Goal: Information Seeking & Learning: Learn about a topic

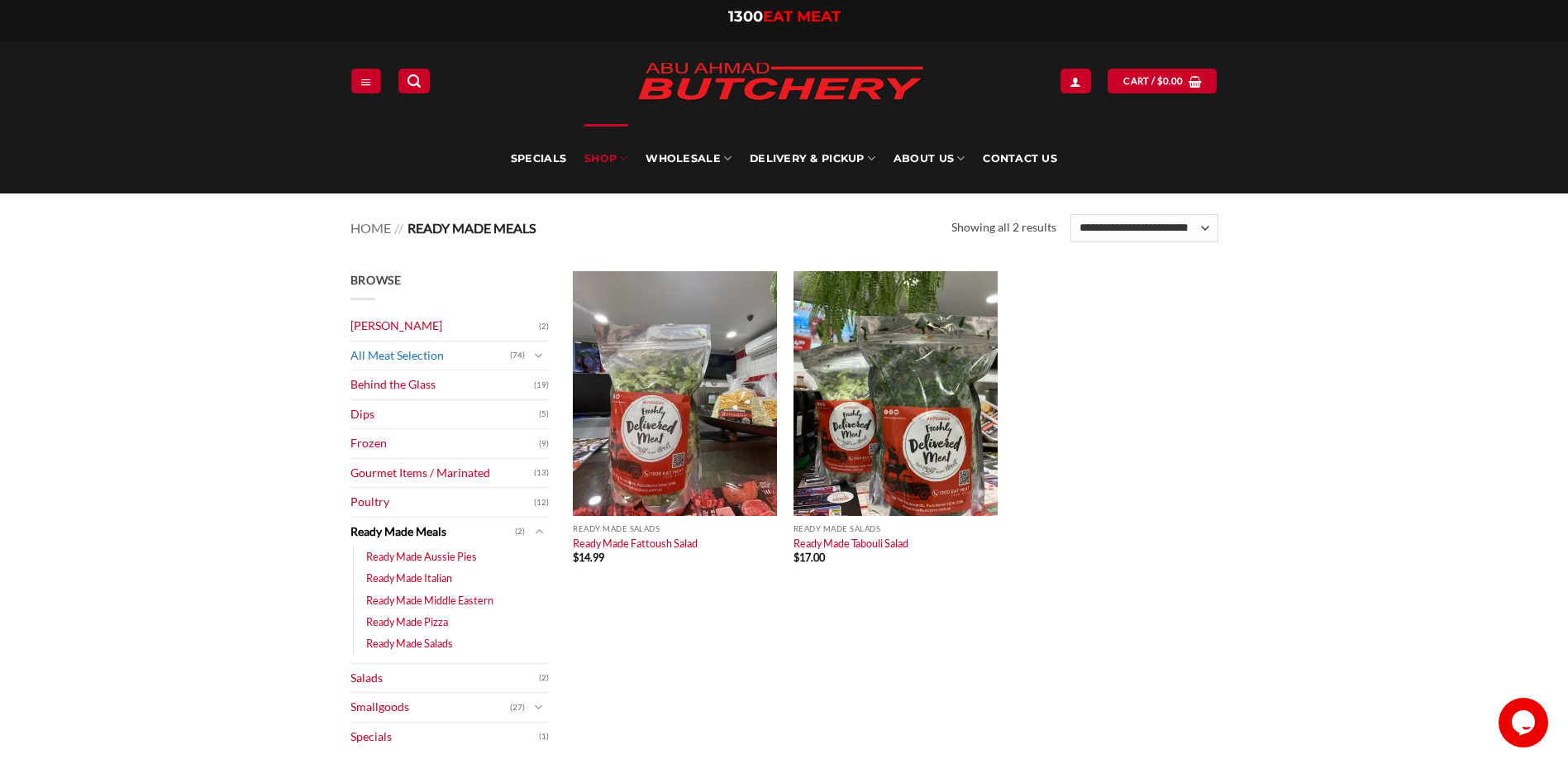
click at [409, 354] on link "All Meat Selection" at bounding box center [429, 356] width 159 height 29
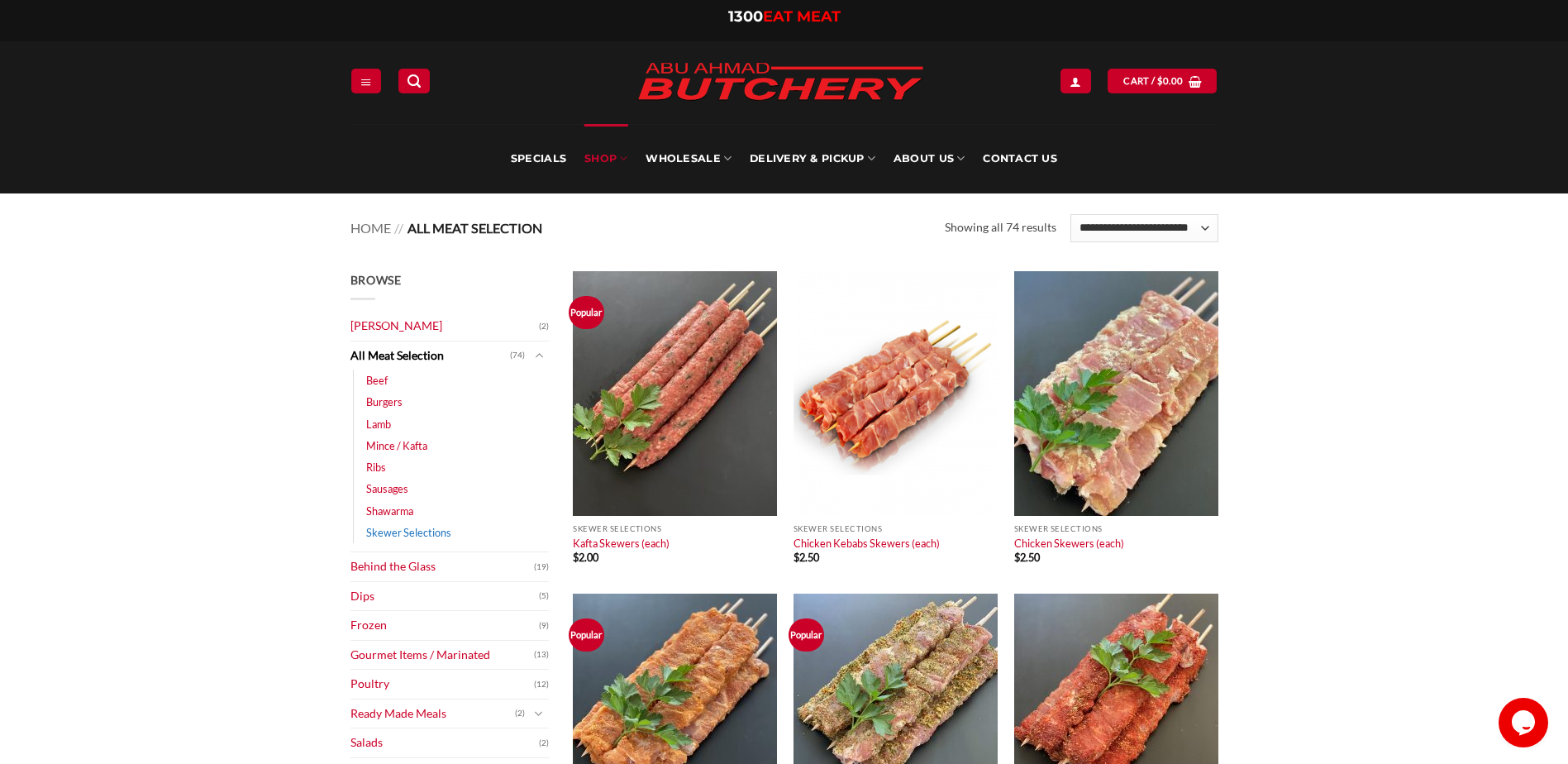
click at [396, 532] on link "Skewer Selections" at bounding box center [409, 532] width 85 height 21
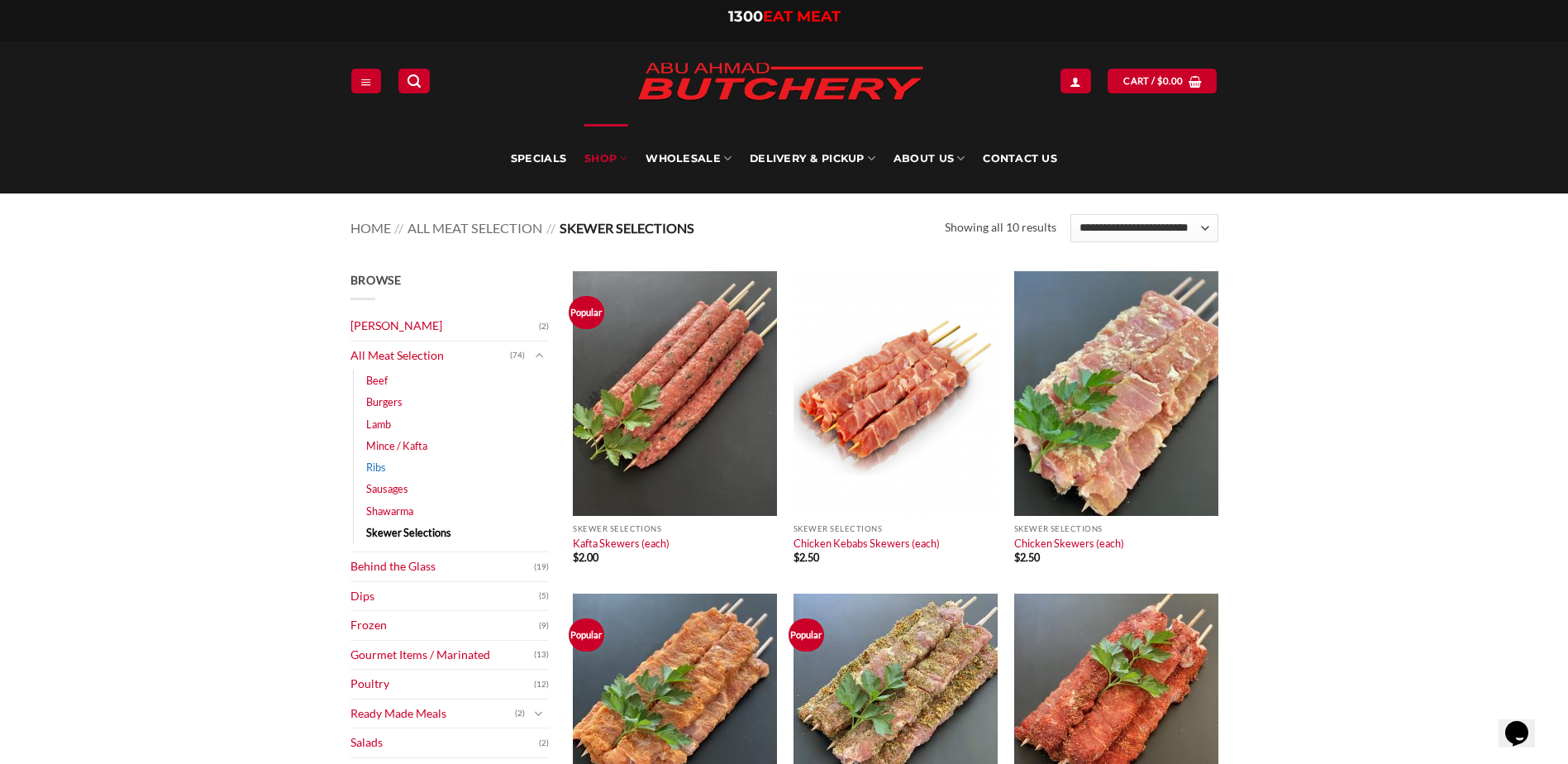
click at [375, 468] on link "Ribs" at bounding box center [376, 467] width 20 height 21
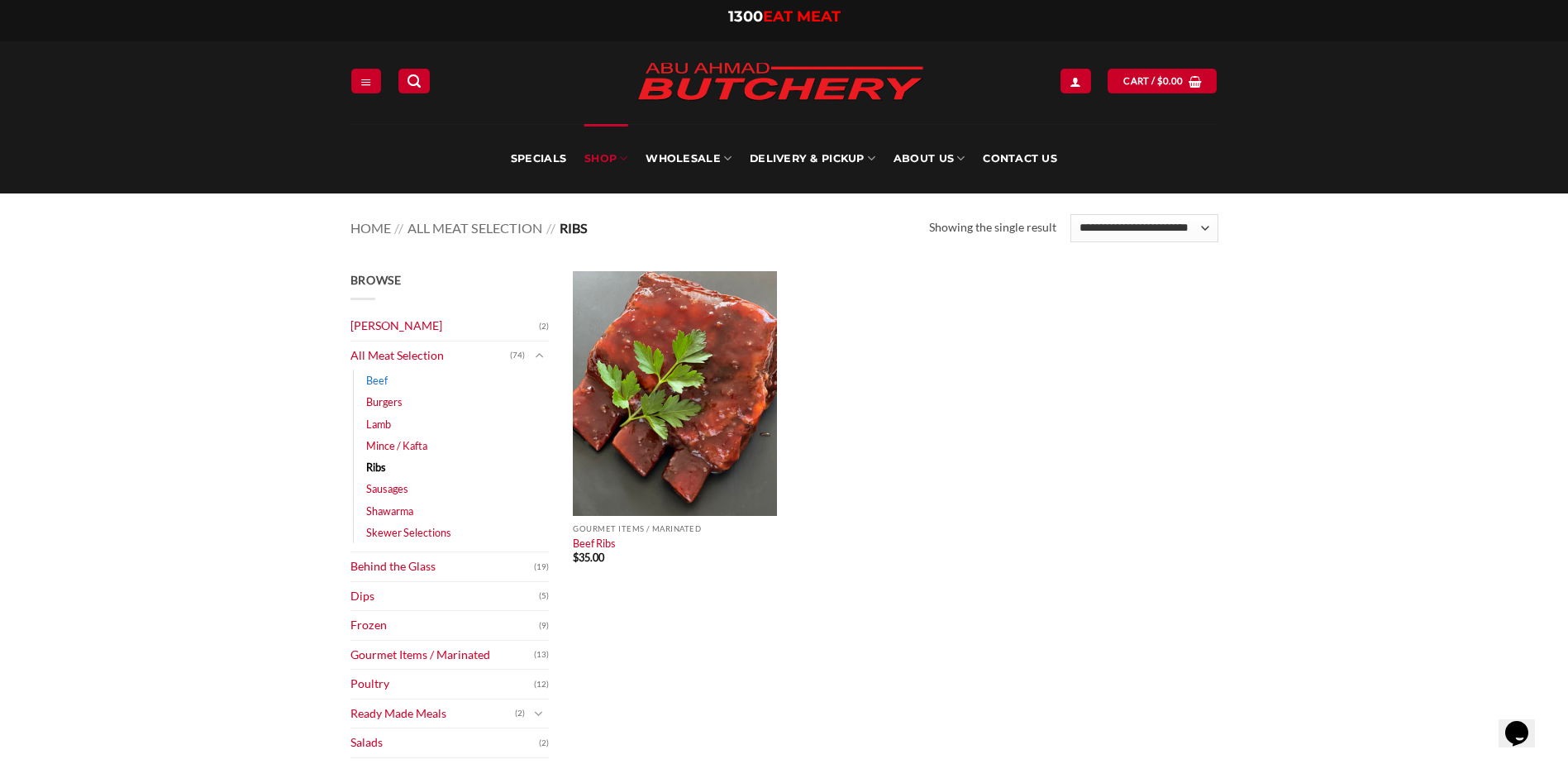
click at [379, 384] on link "Beef" at bounding box center [377, 380] width 21 height 21
click at [378, 379] on link "Beef" at bounding box center [377, 380] width 21 height 21
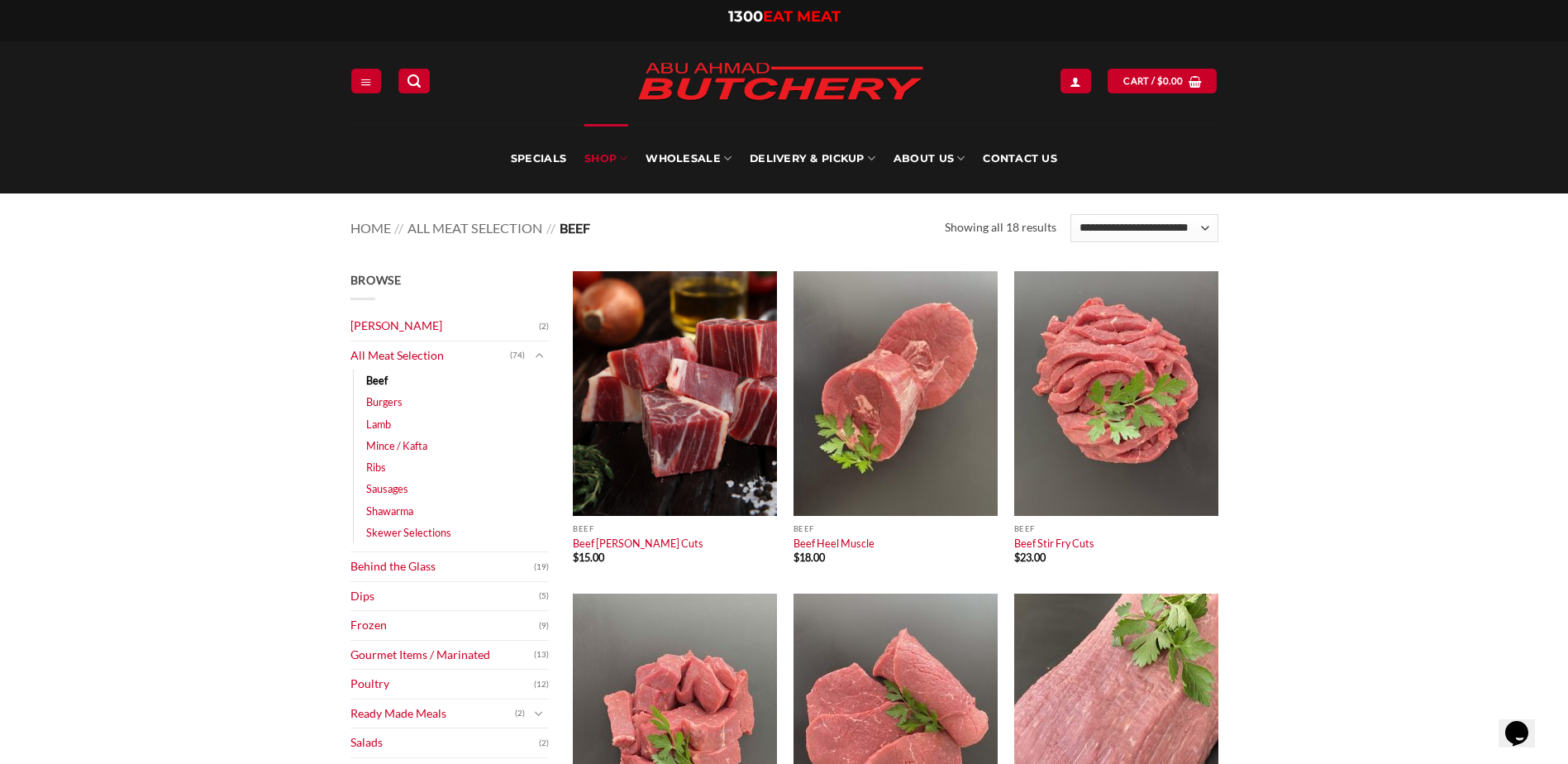
click at [381, 404] on link "Burgers" at bounding box center [384, 402] width 37 height 21
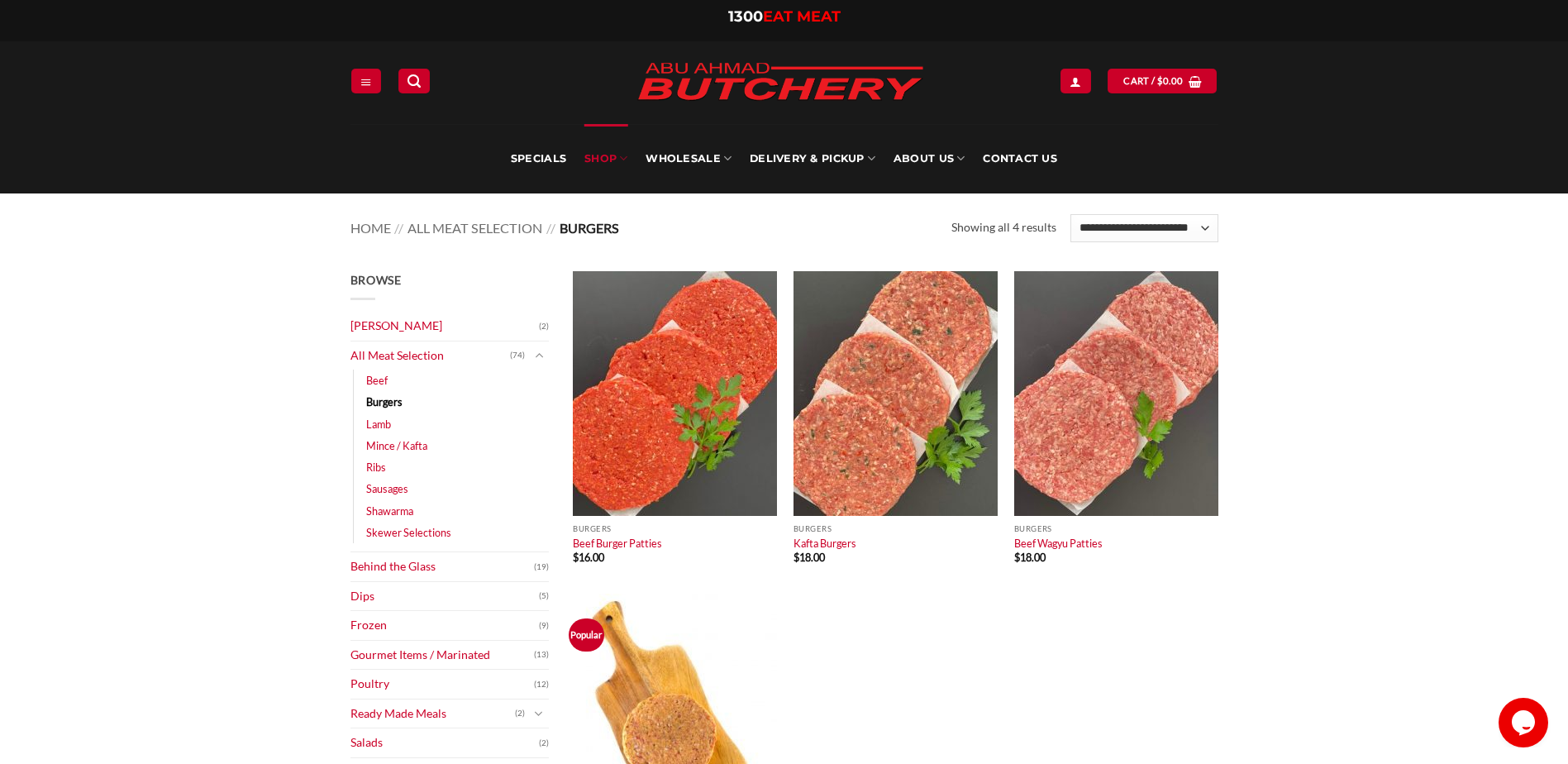
click at [132, 438] on main "Browse Abu Ahmad Butchery (2) All Meat Selection (74) Beef (18) Burgers (4) Lam…" at bounding box center [784, 605] width 1568 height 716
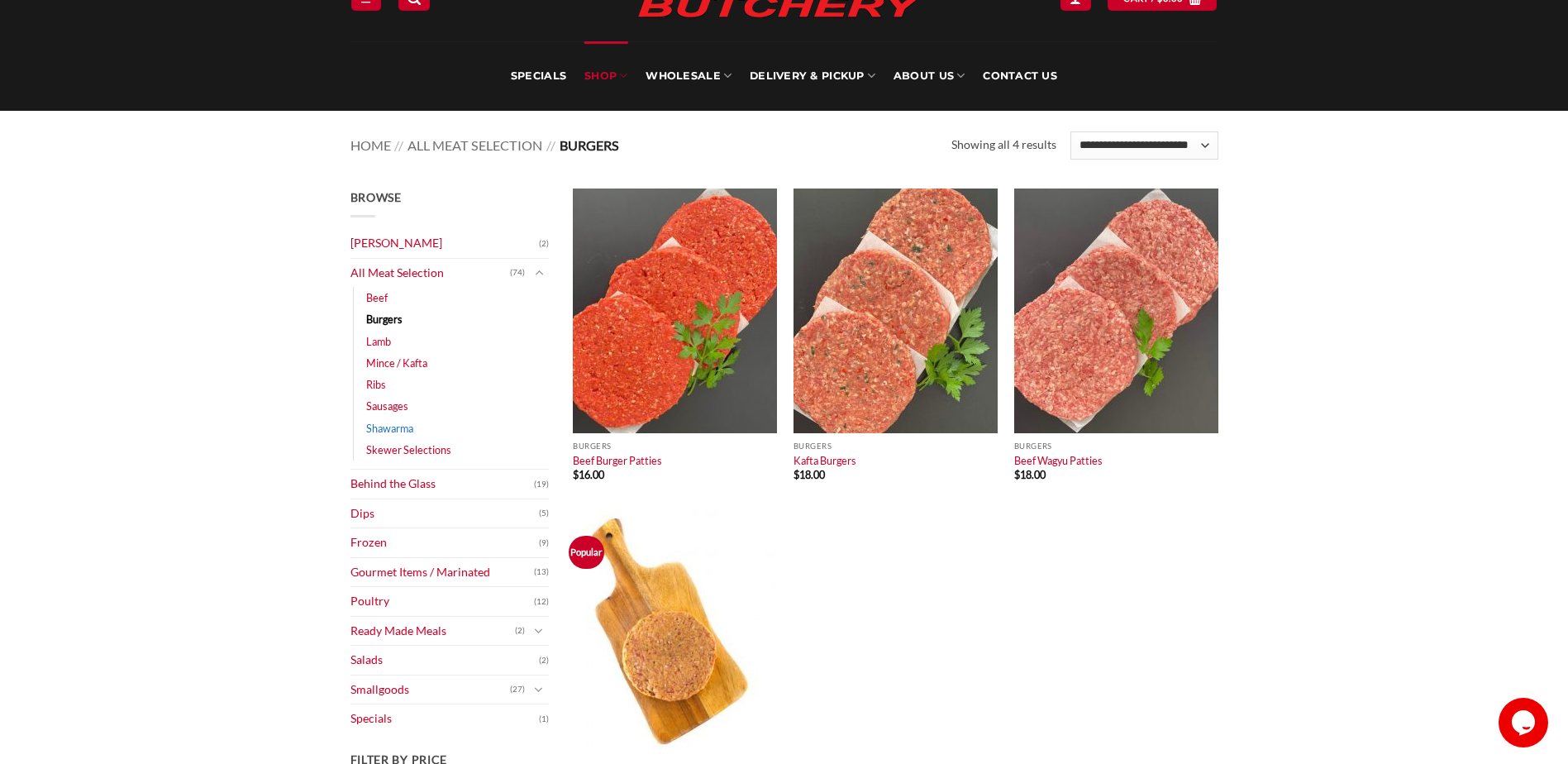
click at [388, 431] on link "Shawarma" at bounding box center [389, 428] width 47 height 21
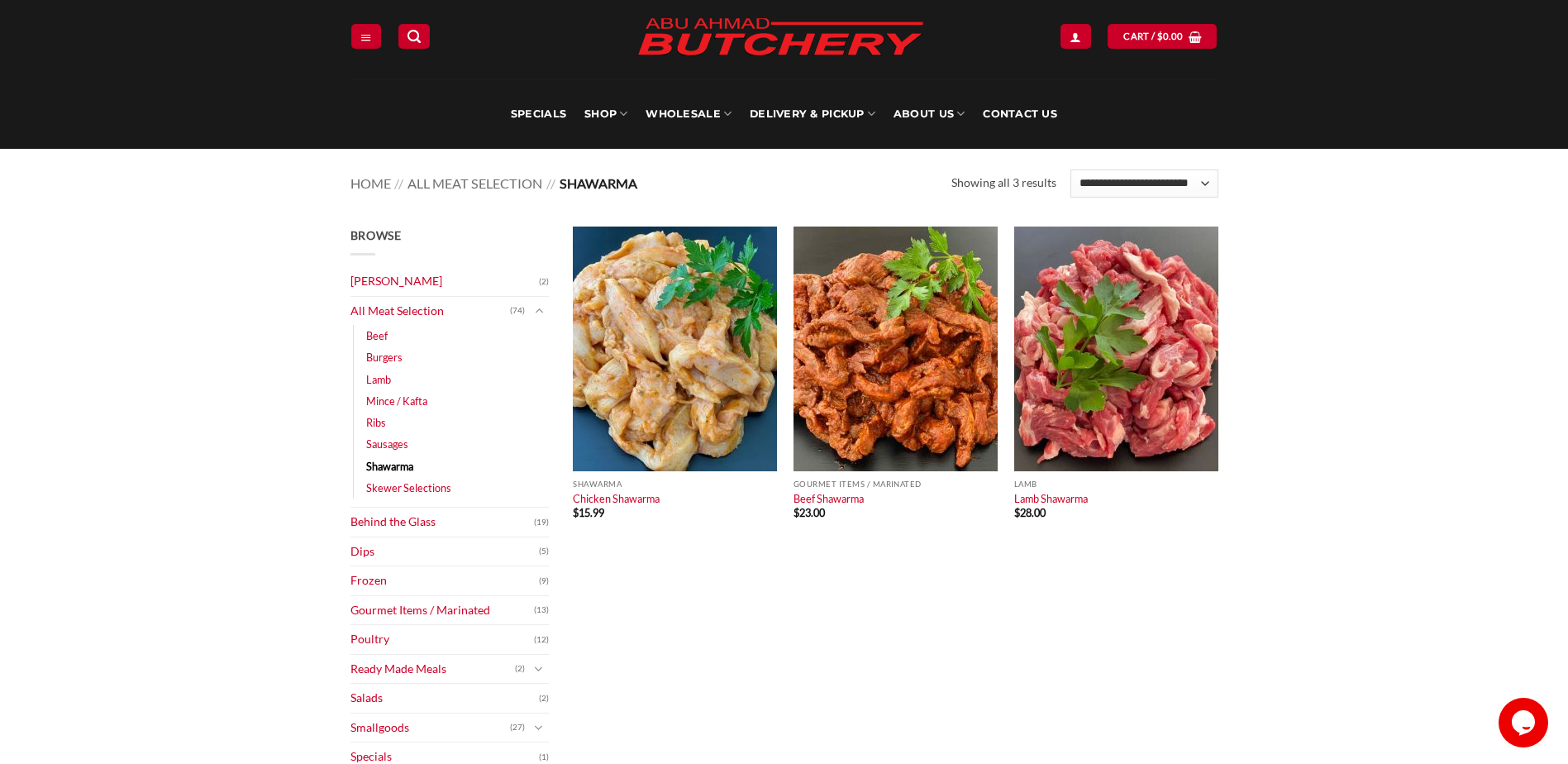
scroll to position [83, 0]
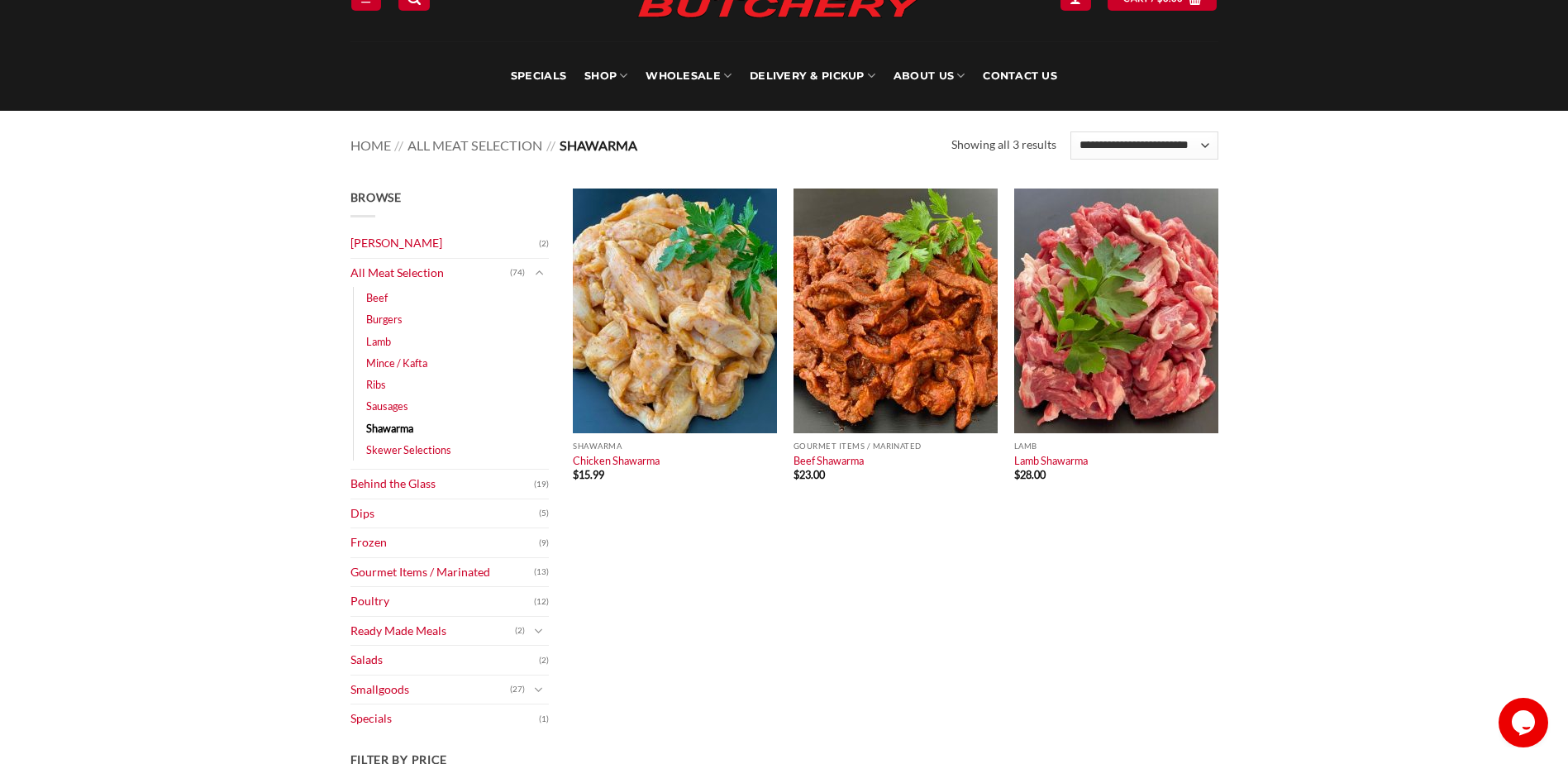
click at [177, 414] on main "Browse Abu Ahmad Butchery (2) All Meat Selection (74) Beef (18) Burgers (4) Lam…" at bounding box center [784, 584] width 1568 height 841
click at [1056, 651] on div "Quick View Shawarma Chicken Shawarma $ 15.99 Quick View Gourmet Items / Marinat…" at bounding box center [896, 596] width 670 height 816
click at [147, 512] on main "Browse Abu Ahmad Butchery (2) All Meat Selection (74) Beef (18) Burgers (4) Lam…" at bounding box center [784, 584] width 1568 height 841
click at [374, 410] on link "Sausages" at bounding box center [387, 406] width 42 height 21
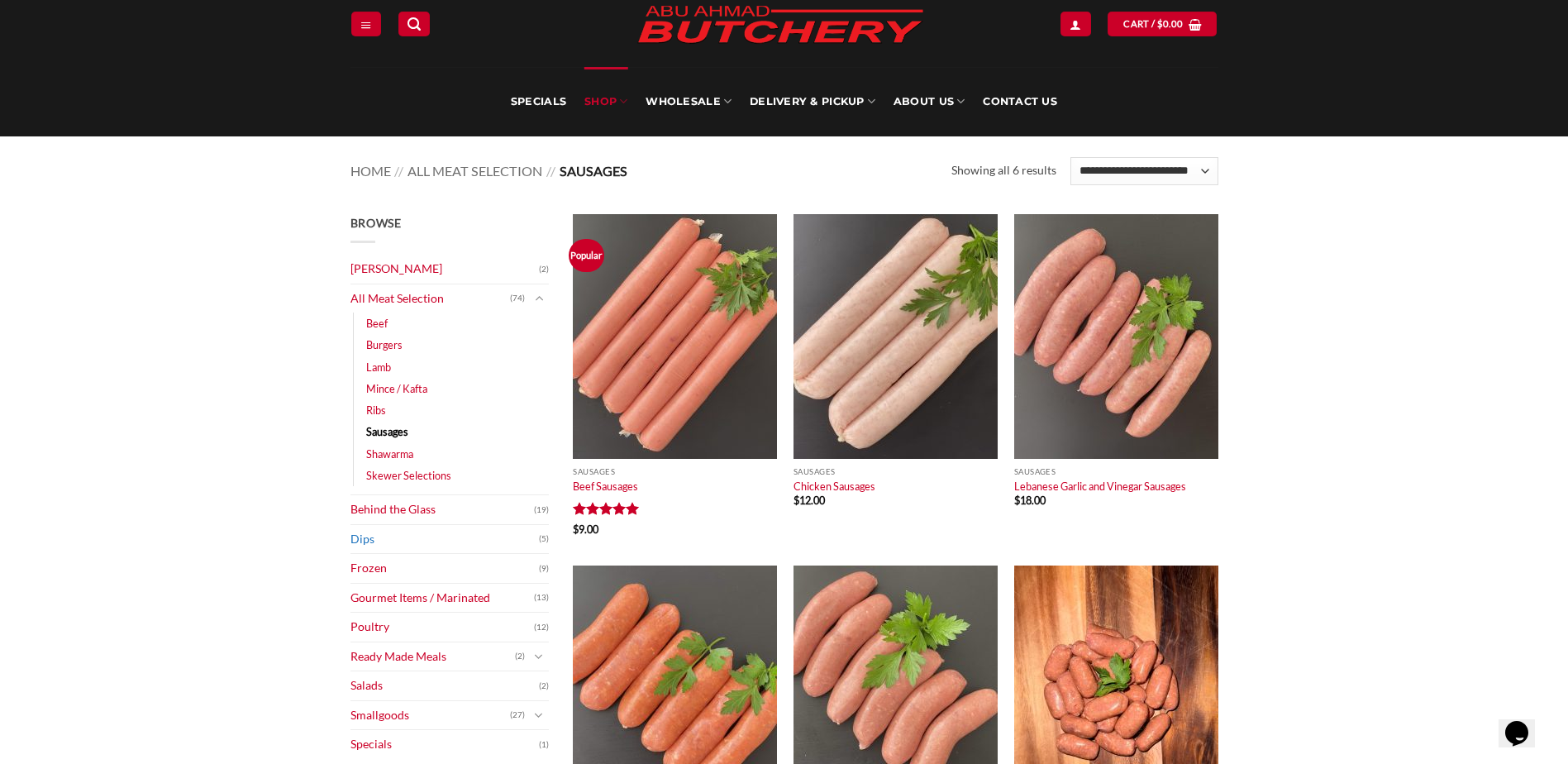
scroll to position [83, 0]
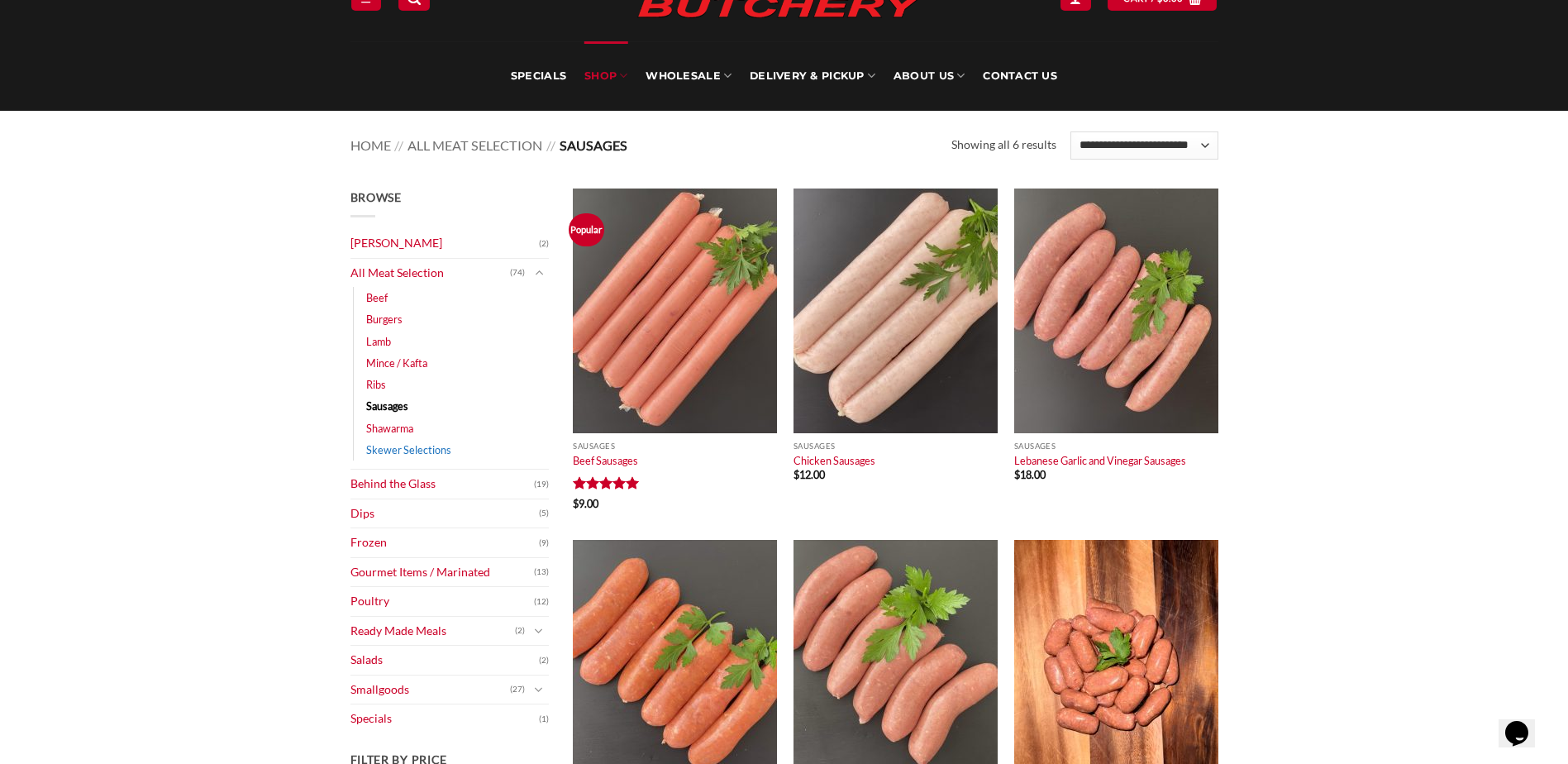
click at [410, 449] on link "Skewer Selections" at bounding box center [409, 449] width 85 height 21
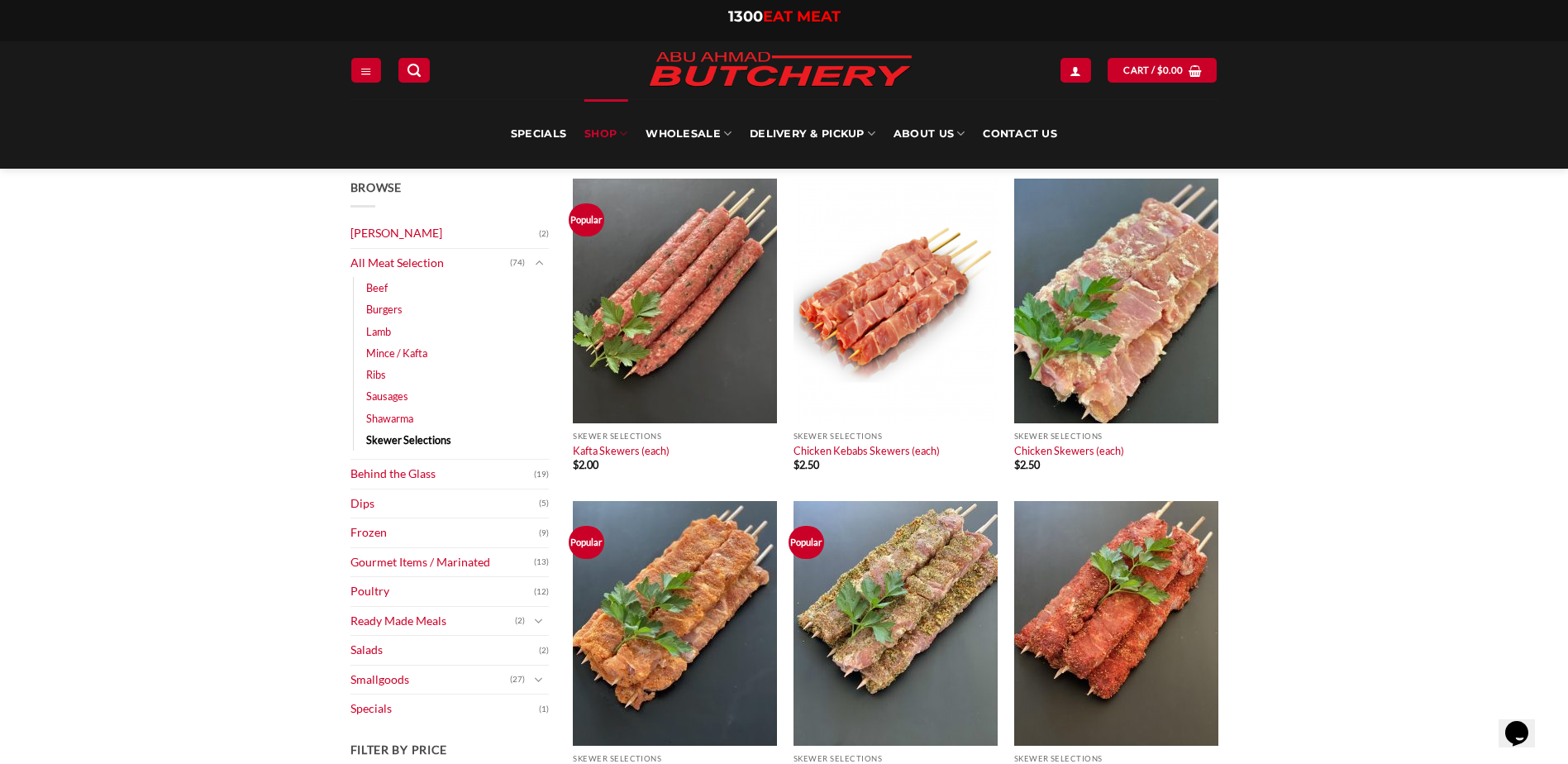
scroll to position [83, 0]
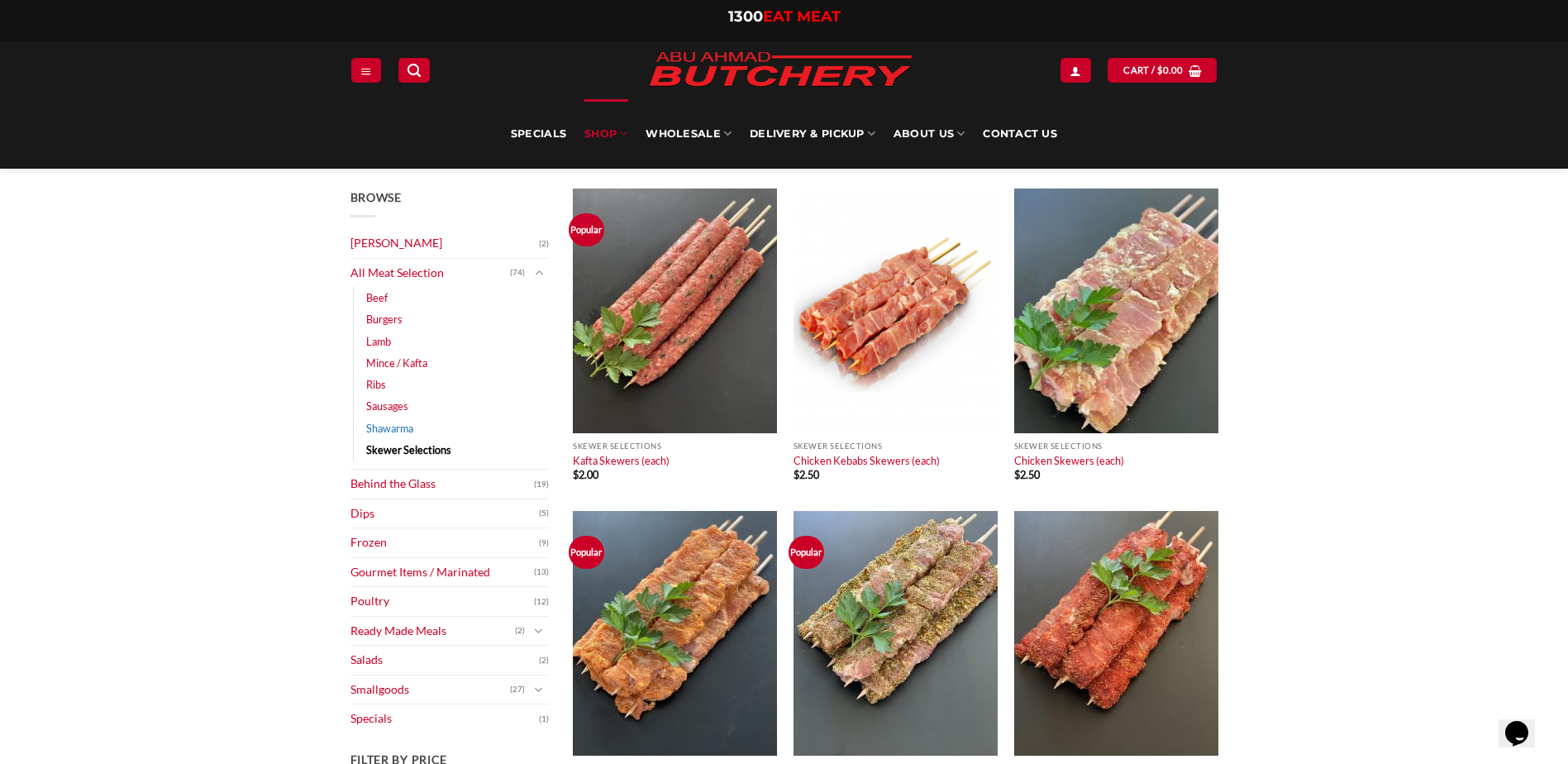
click at [401, 432] on link "Shawarma" at bounding box center [389, 428] width 47 height 21
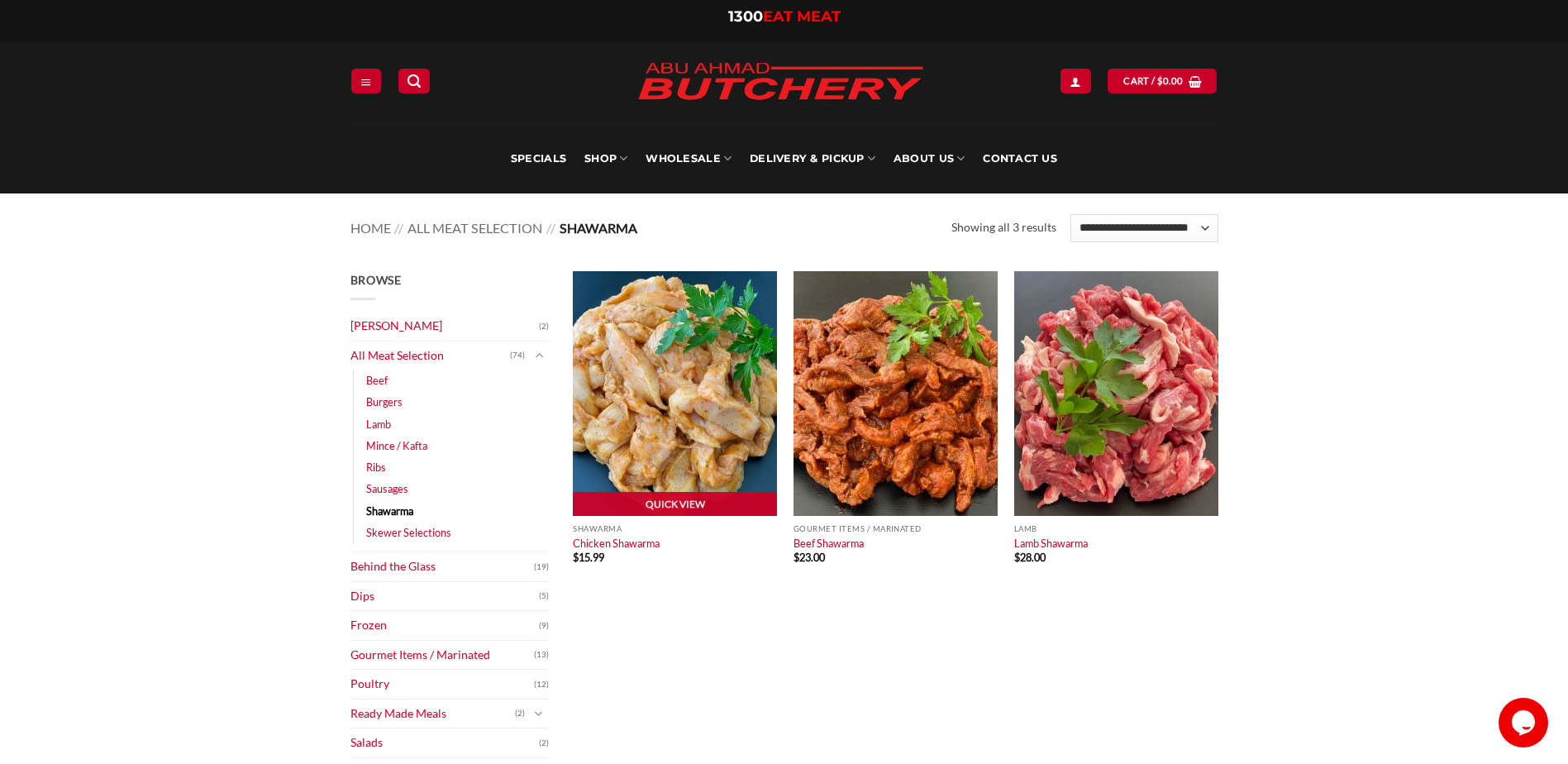
drag, startPoint x: 673, startPoint y: 416, endPoint x: 660, endPoint y: 706, distance: 290.3
click at [673, 416] on img at bounding box center [675, 393] width 205 height 245
click at [706, 416] on img at bounding box center [675, 393] width 205 height 245
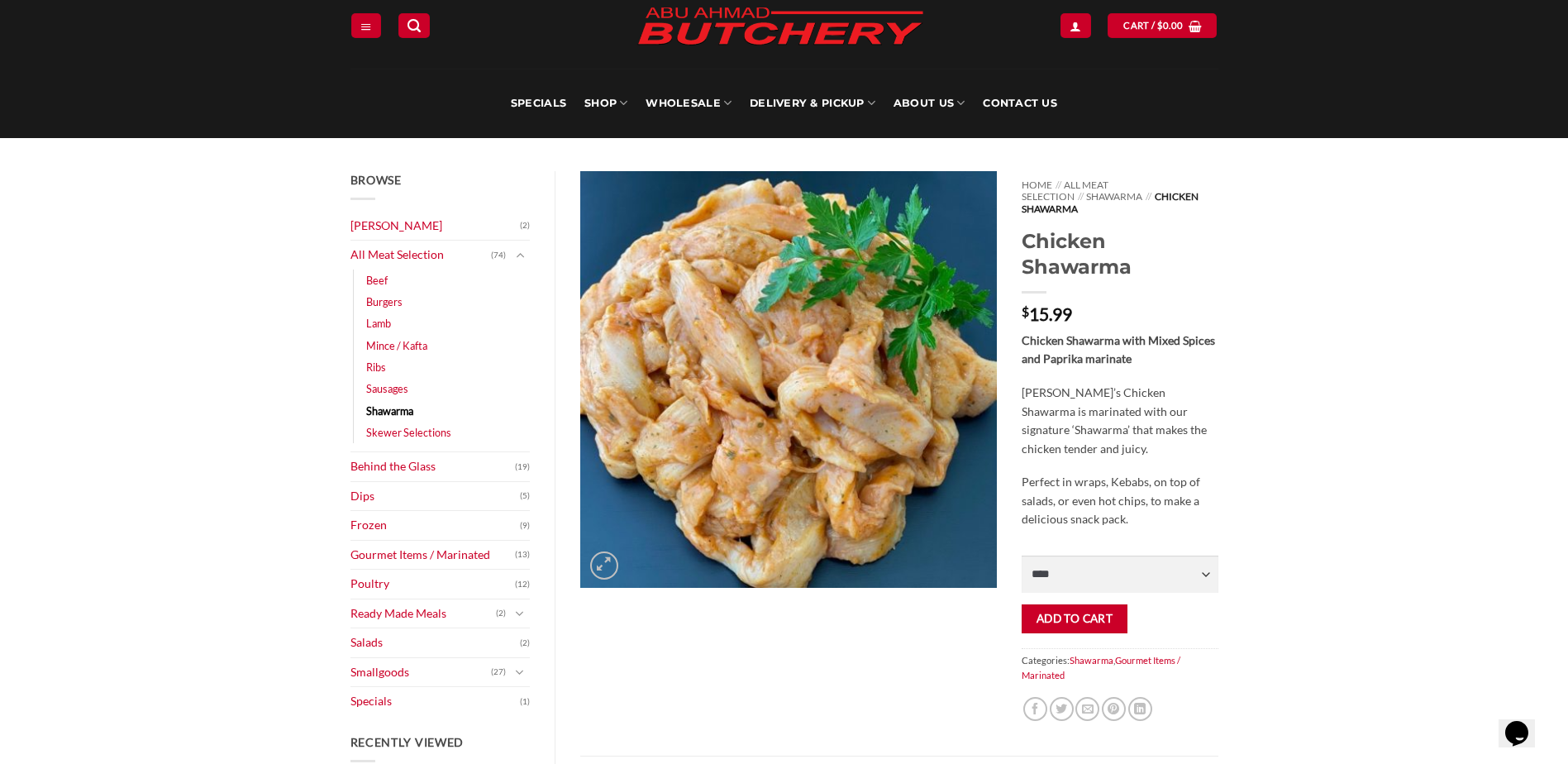
scroll to position [83, 0]
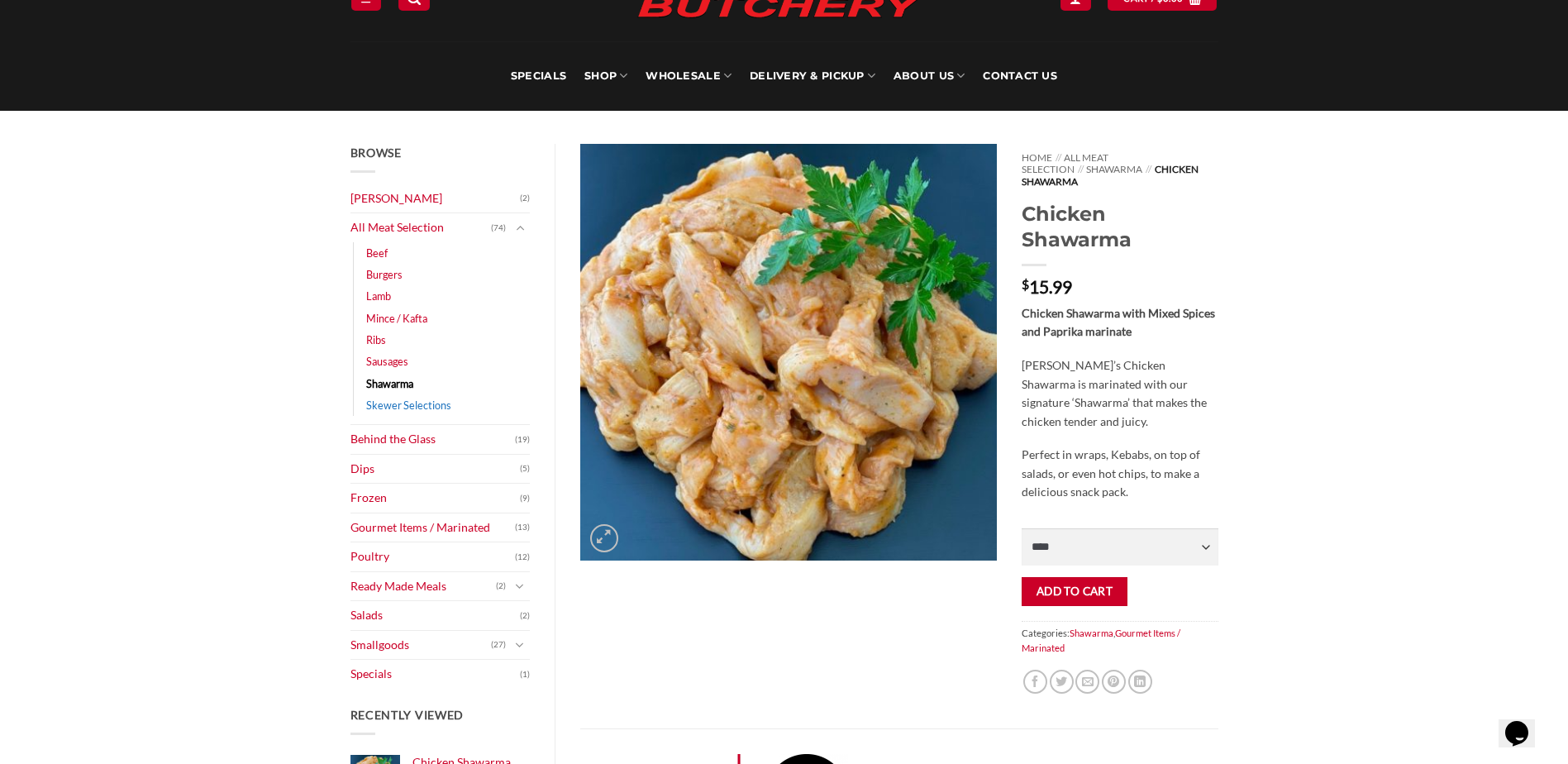
click at [386, 405] on link "Skewer Selections" at bounding box center [409, 405] width 85 height 21
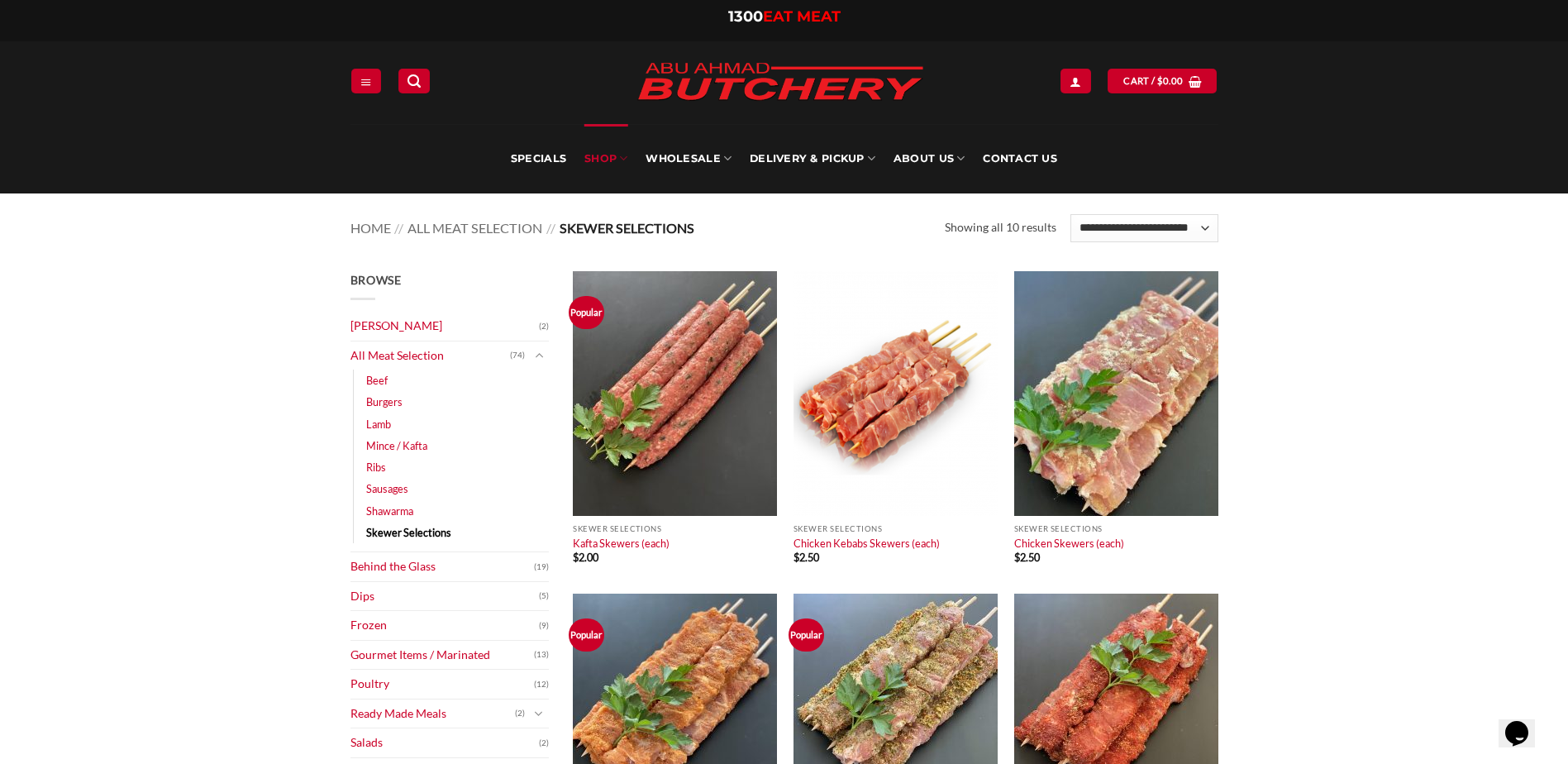
scroll to position [83, 0]
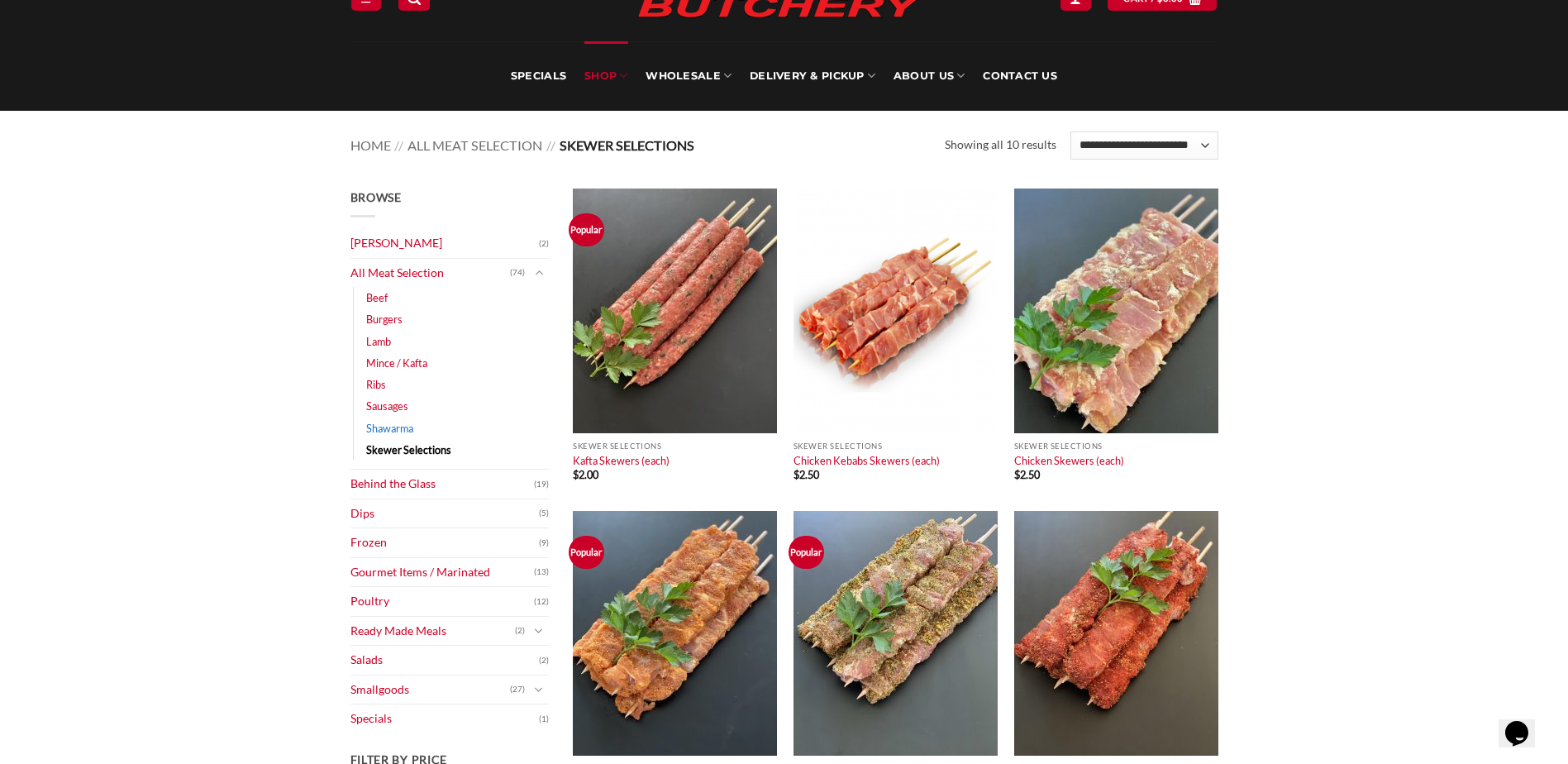
click at [400, 423] on link "Shawarma" at bounding box center [389, 428] width 47 height 21
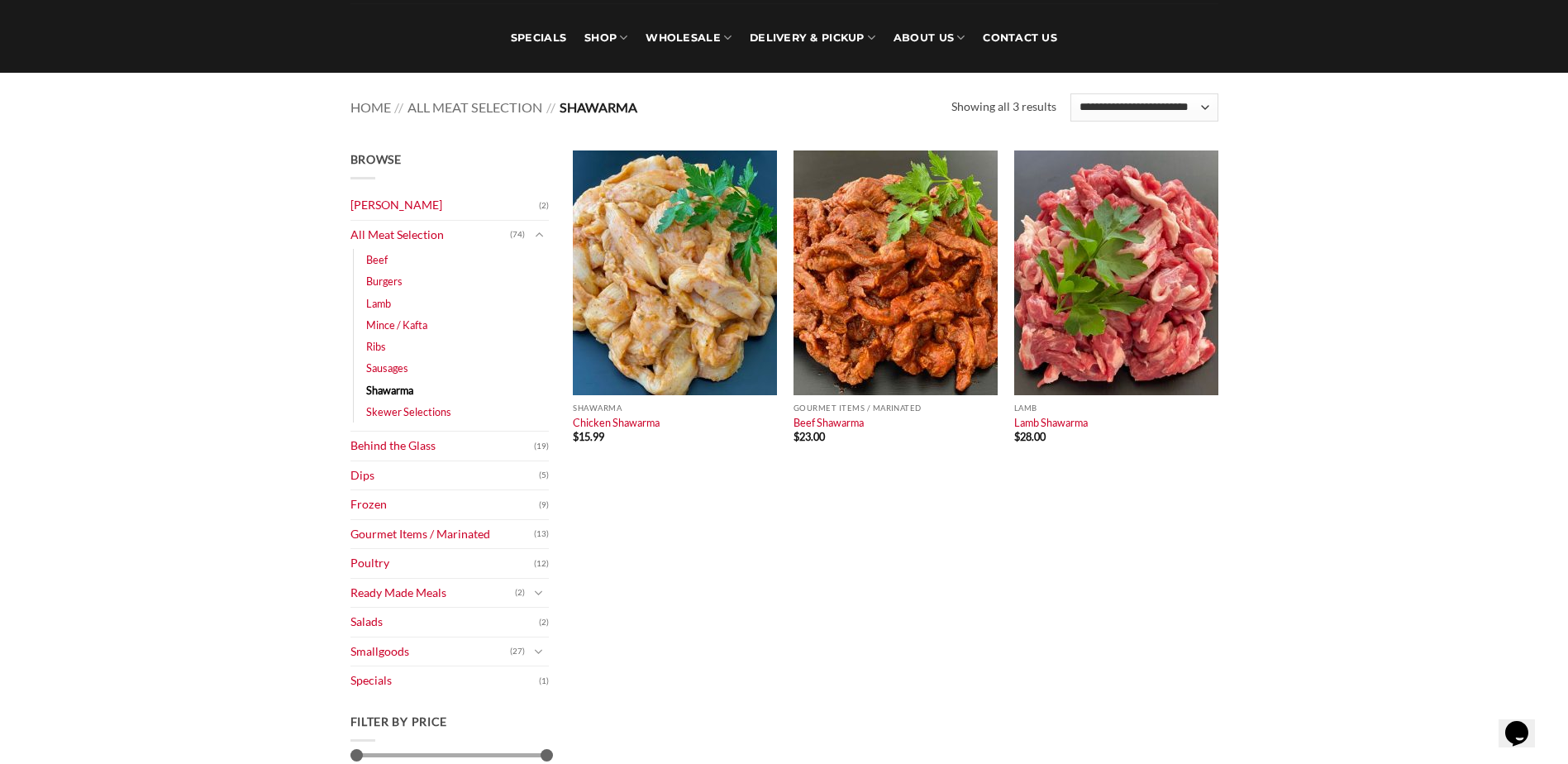
scroll to position [83, 0]
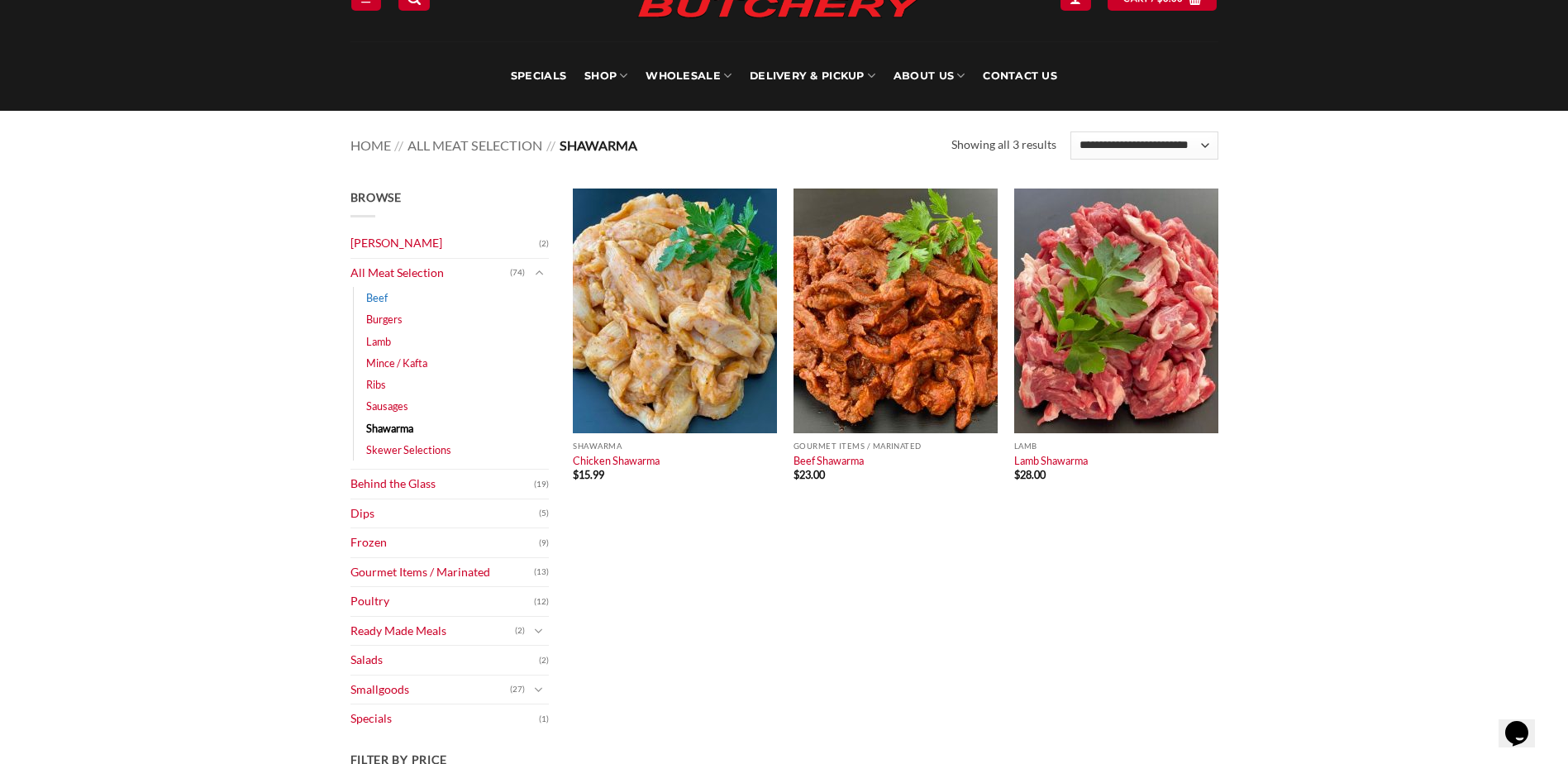
click at [376, 298] on link "Beef" at bounding box center [377, 298] width 21 height 21
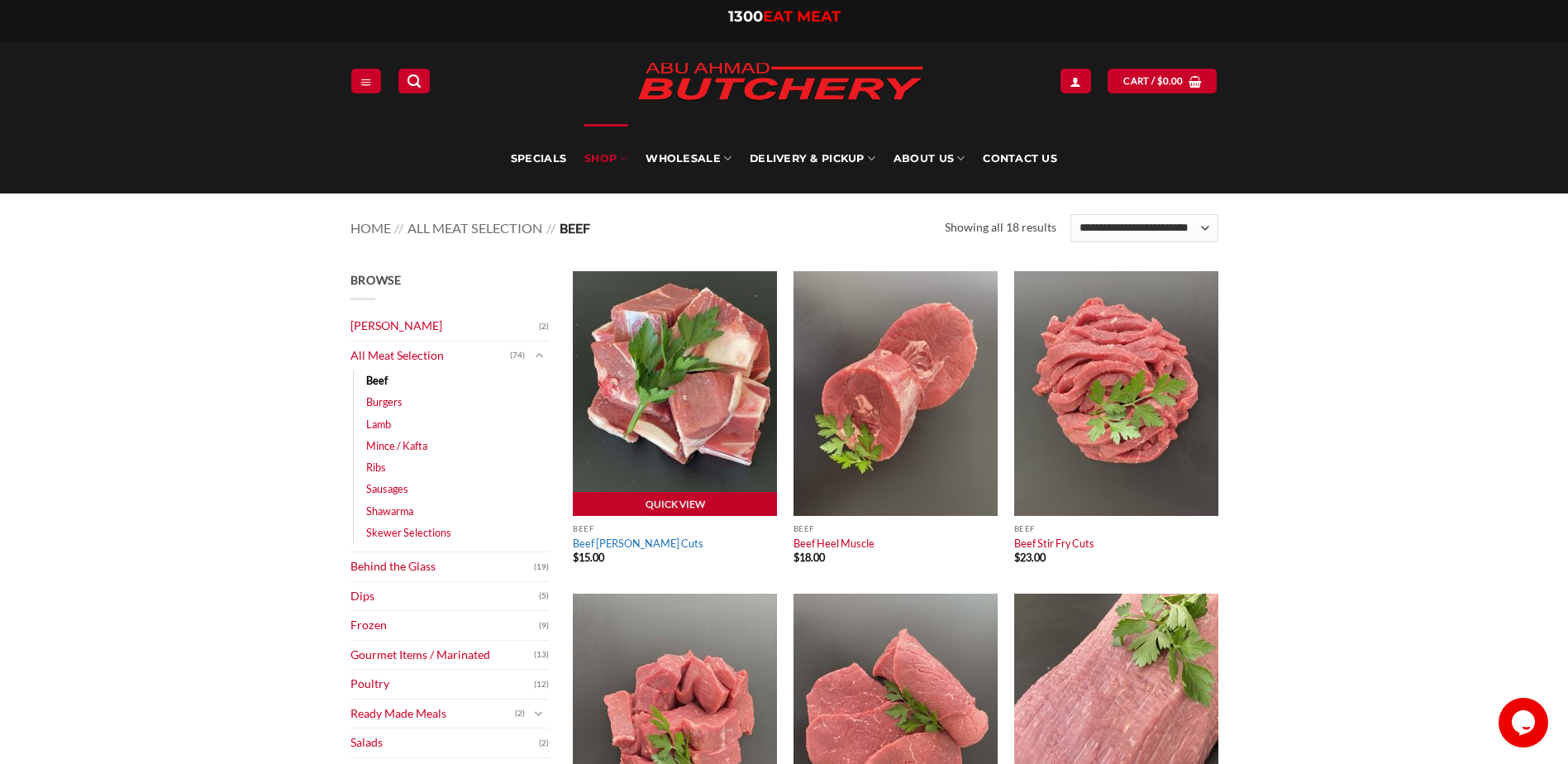
click at [627, 547] on link "Beef [PERSON_NAME] Cuts" at bounding box center [637, 544] width 130 height 14
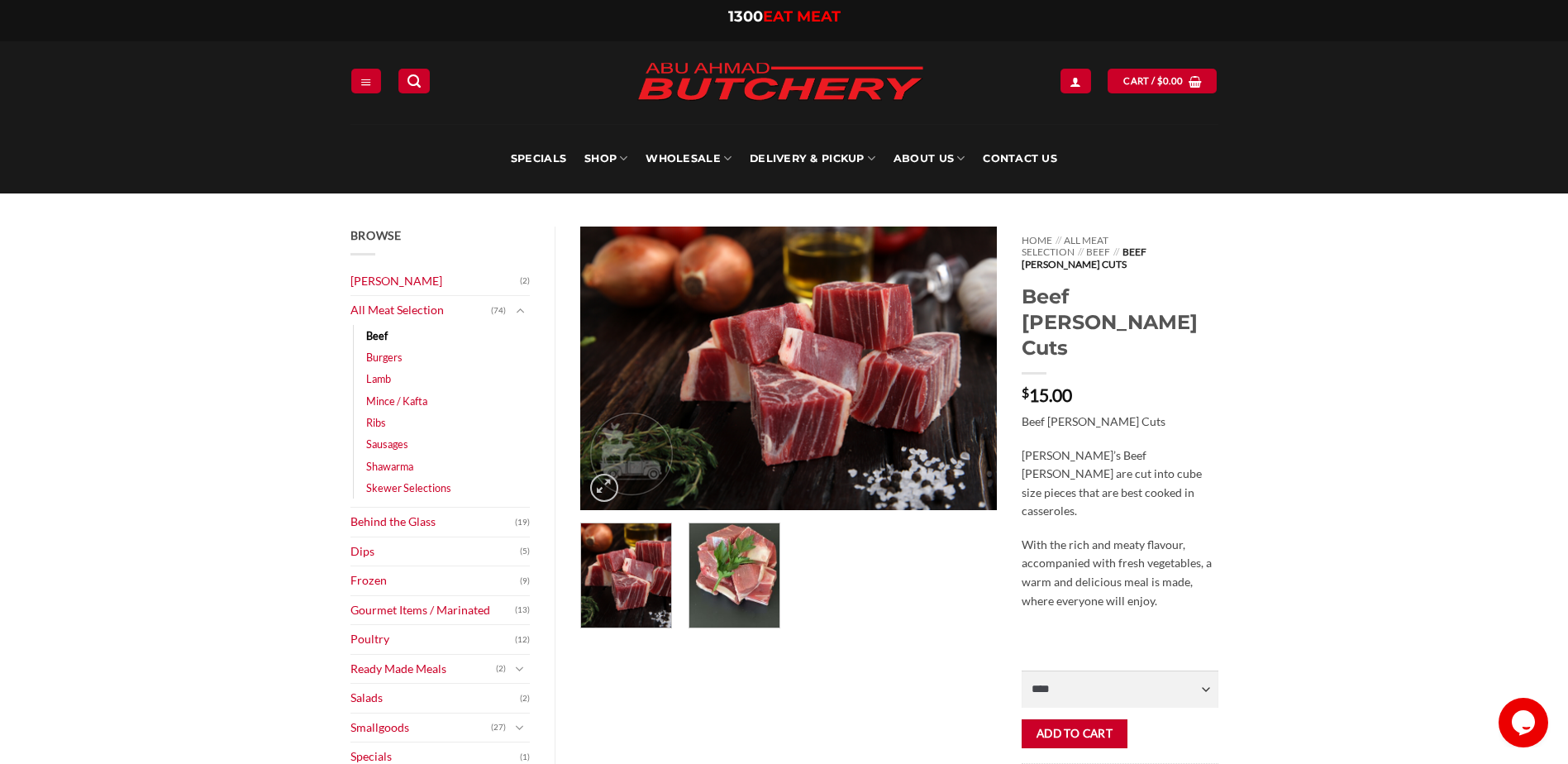
click at [747, 596] on img at bounding box center [735, 573] width 90 height 108
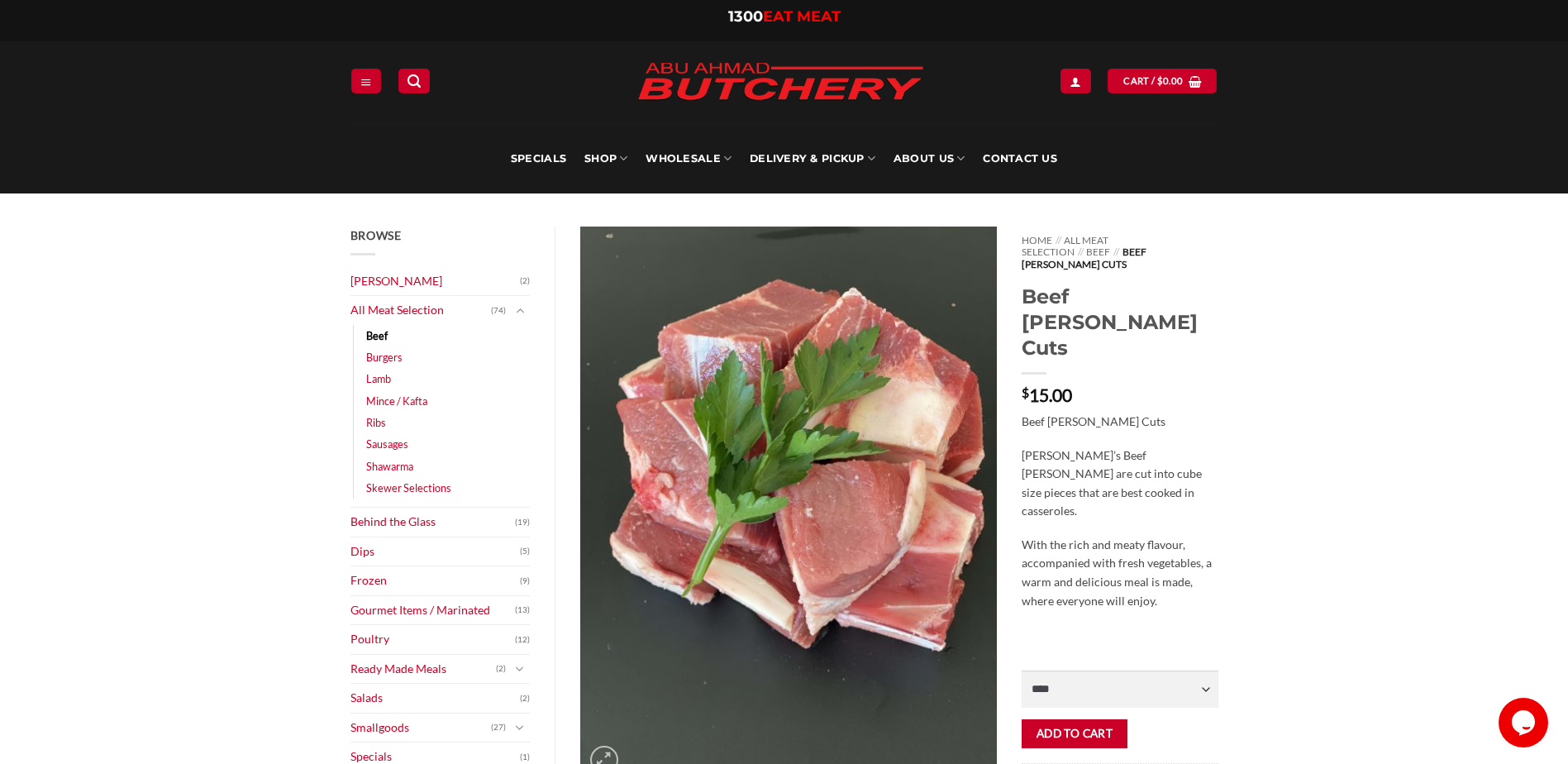
click at [376, 337] on link "Beef" at bounding box center [377, 335] width 21 height 21
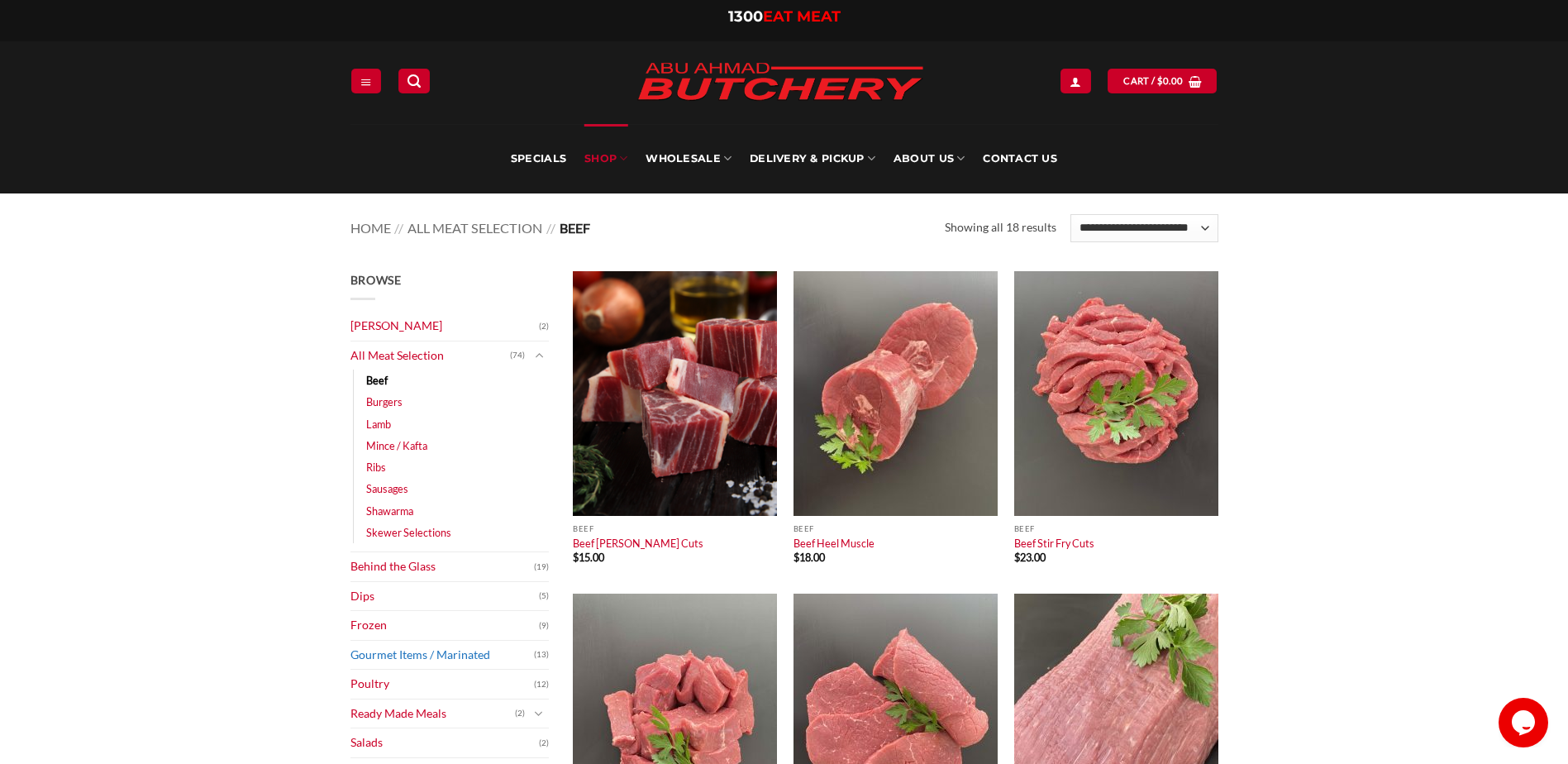
click at [401, 655] on link "Gourmet Items / Marinated" at bounding box center [441, 656] width 183 height 29
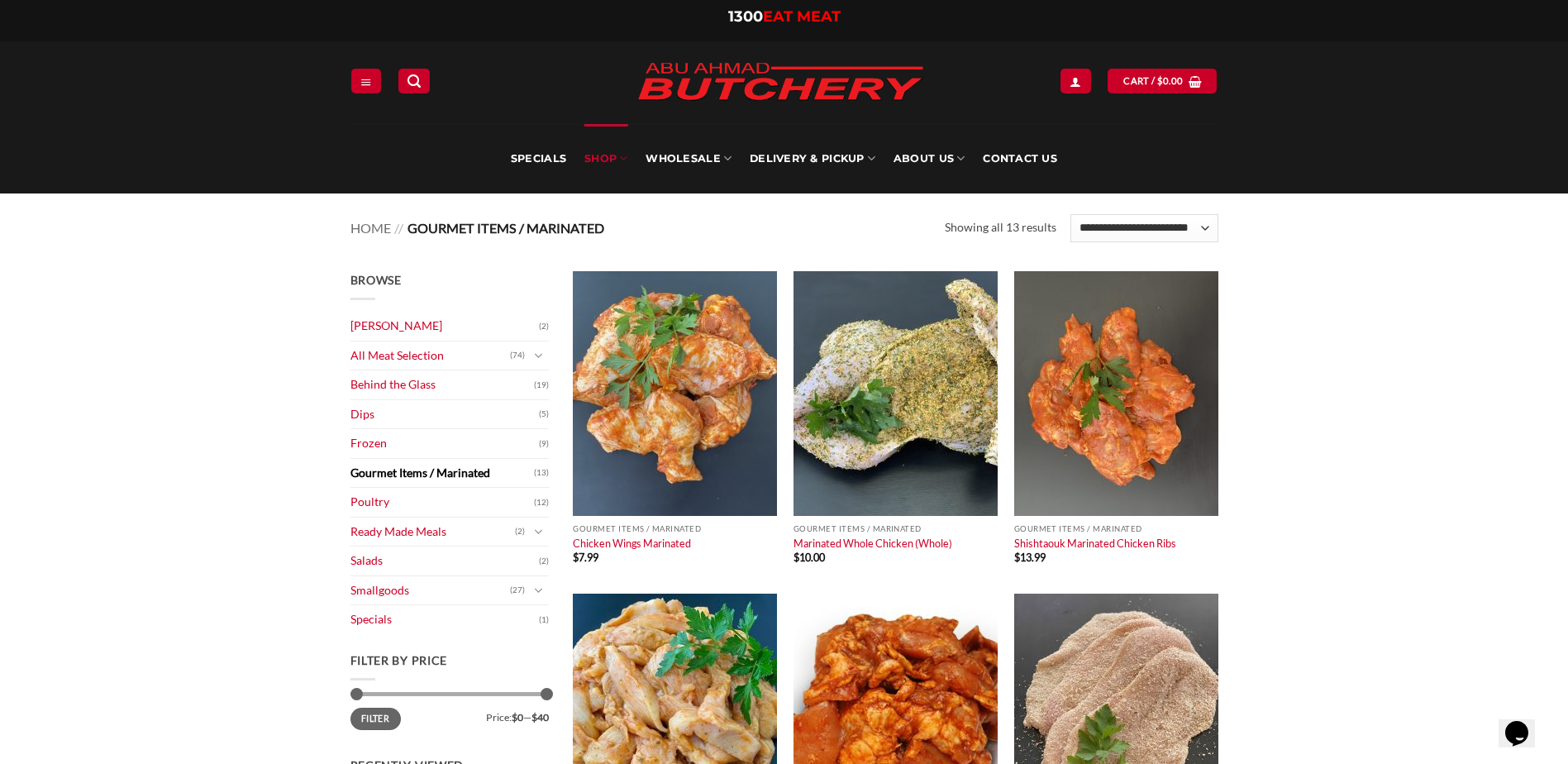
click at [413, 324] on link "[PERSON_NAME]" at bounding box center [444, 327] width 188 height 29
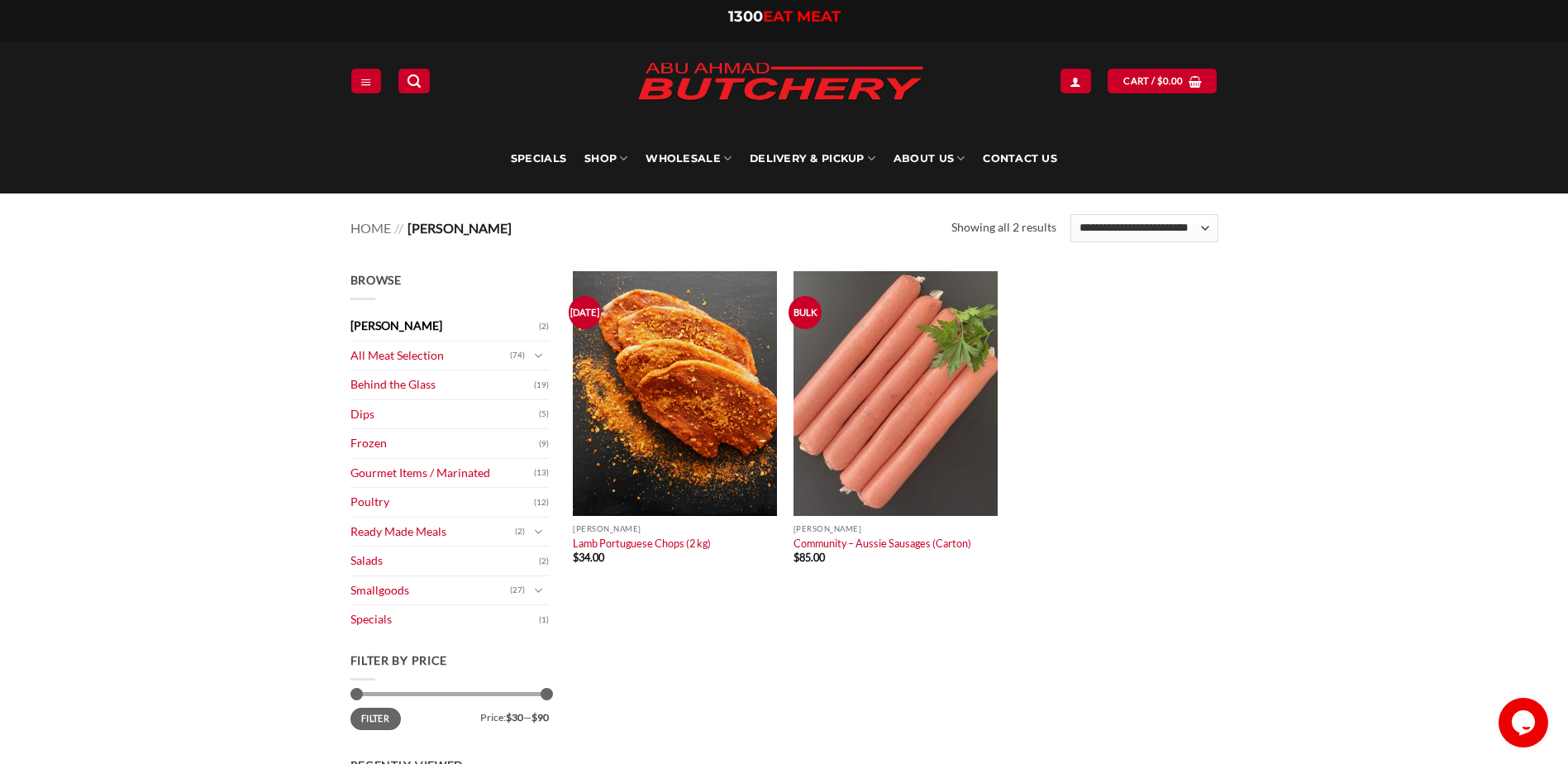
click at [203, 387] on main "Browse Abu Ahmad Butchery (2) All Meat Selection (74) Beef (18) Burgers (4) Lam…" at bounding box center [784, 641] width 1568 height 790
click at [854, 543] on link "Community – Aussie Sausages (Carton)" at bounding box center [882, 544] width 178 height 14
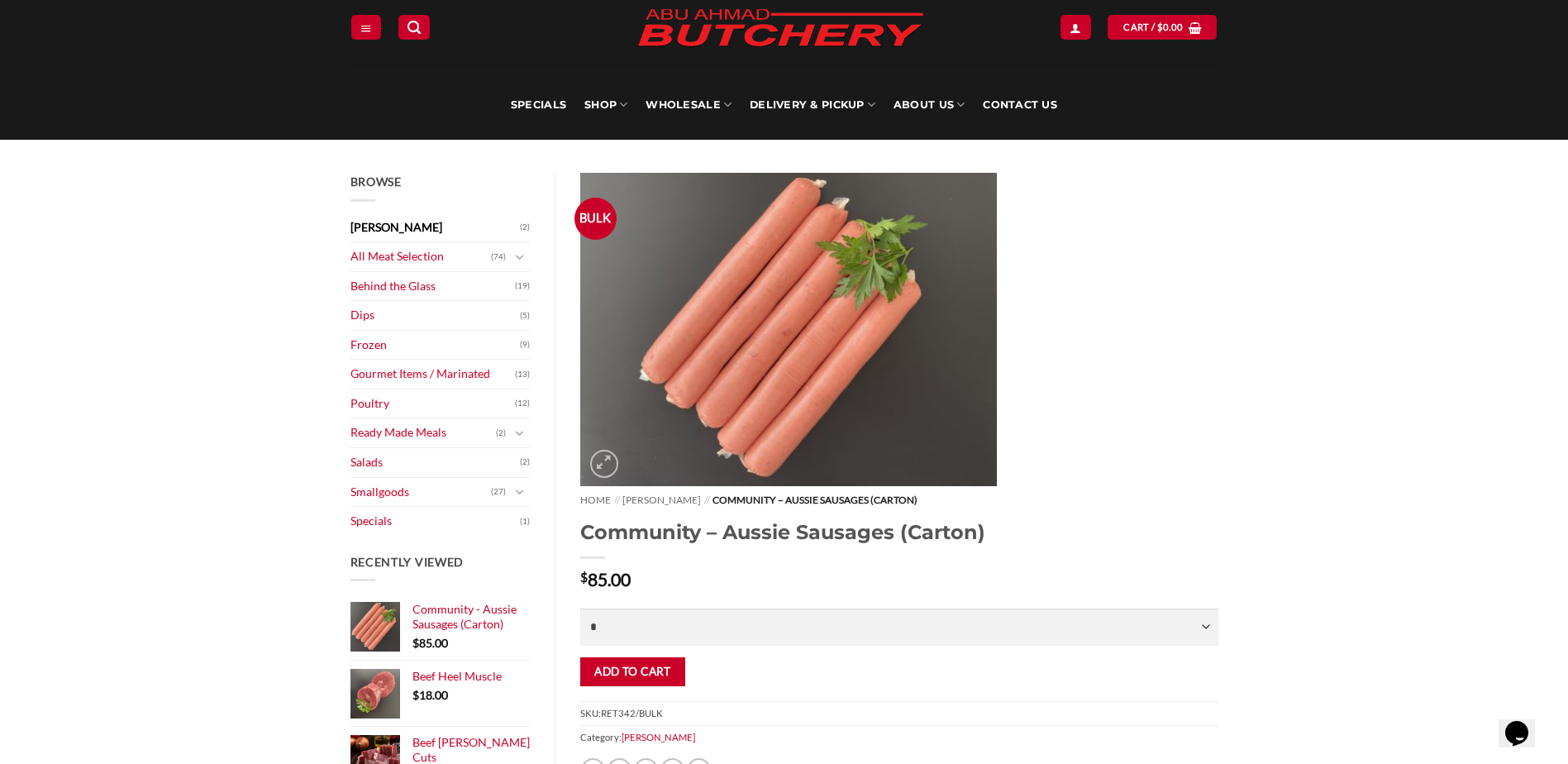
scroll to position [83, 0]
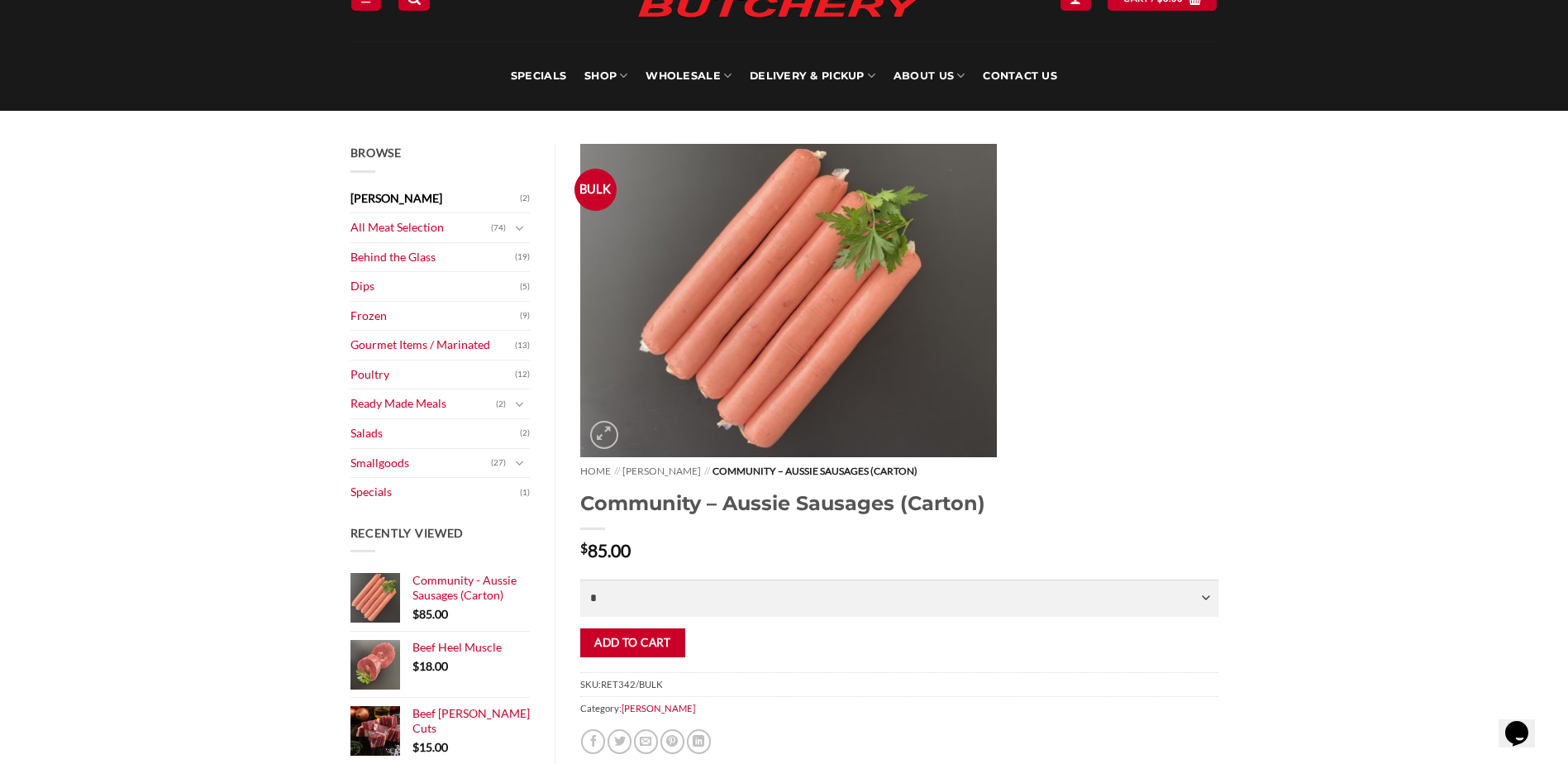
drag, startPoint x: 776, startPoint y: 587, endPoint x: 780, endPoint y: 628, distance: 41.2
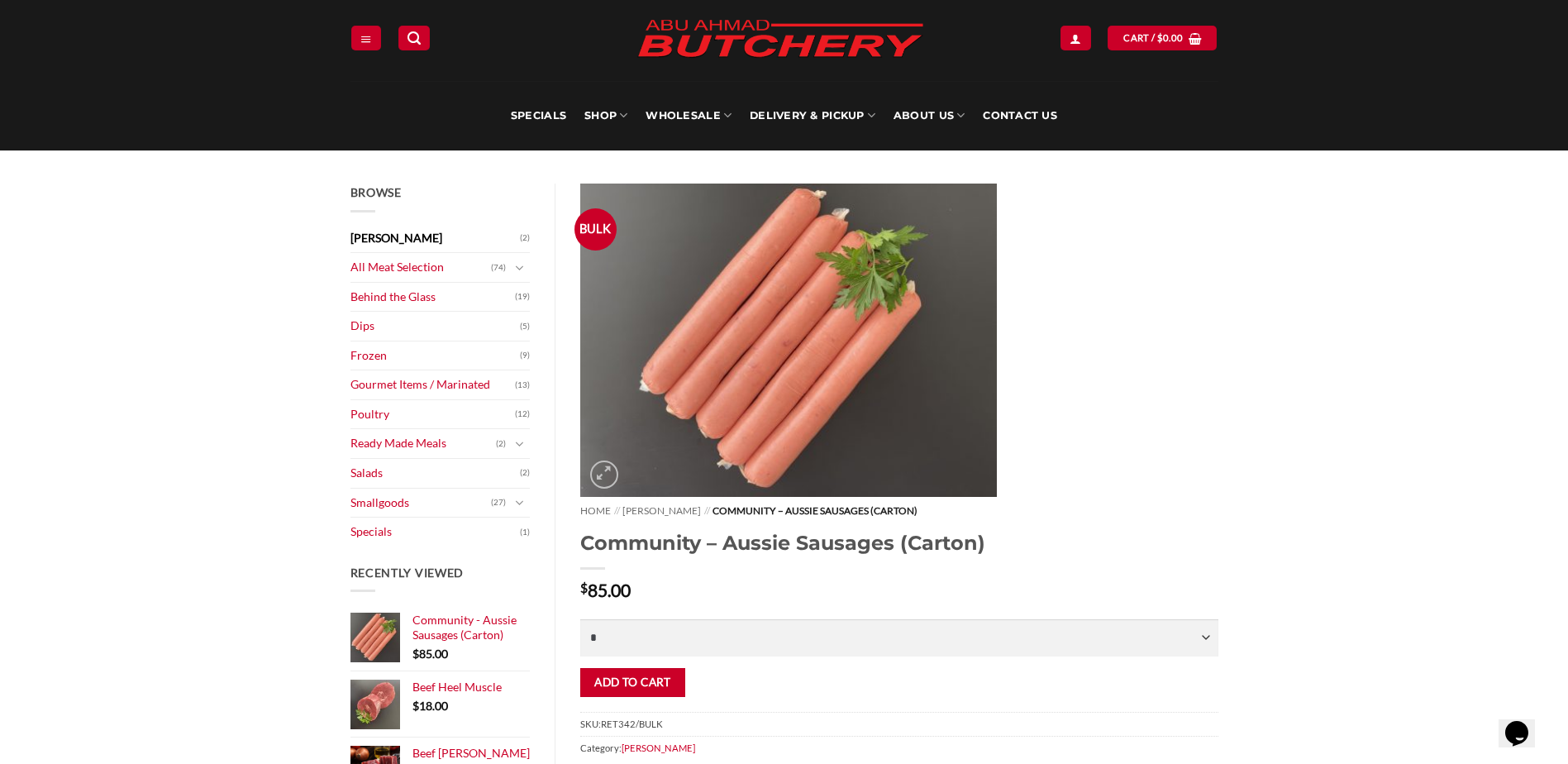
scroll to position [0, 0]
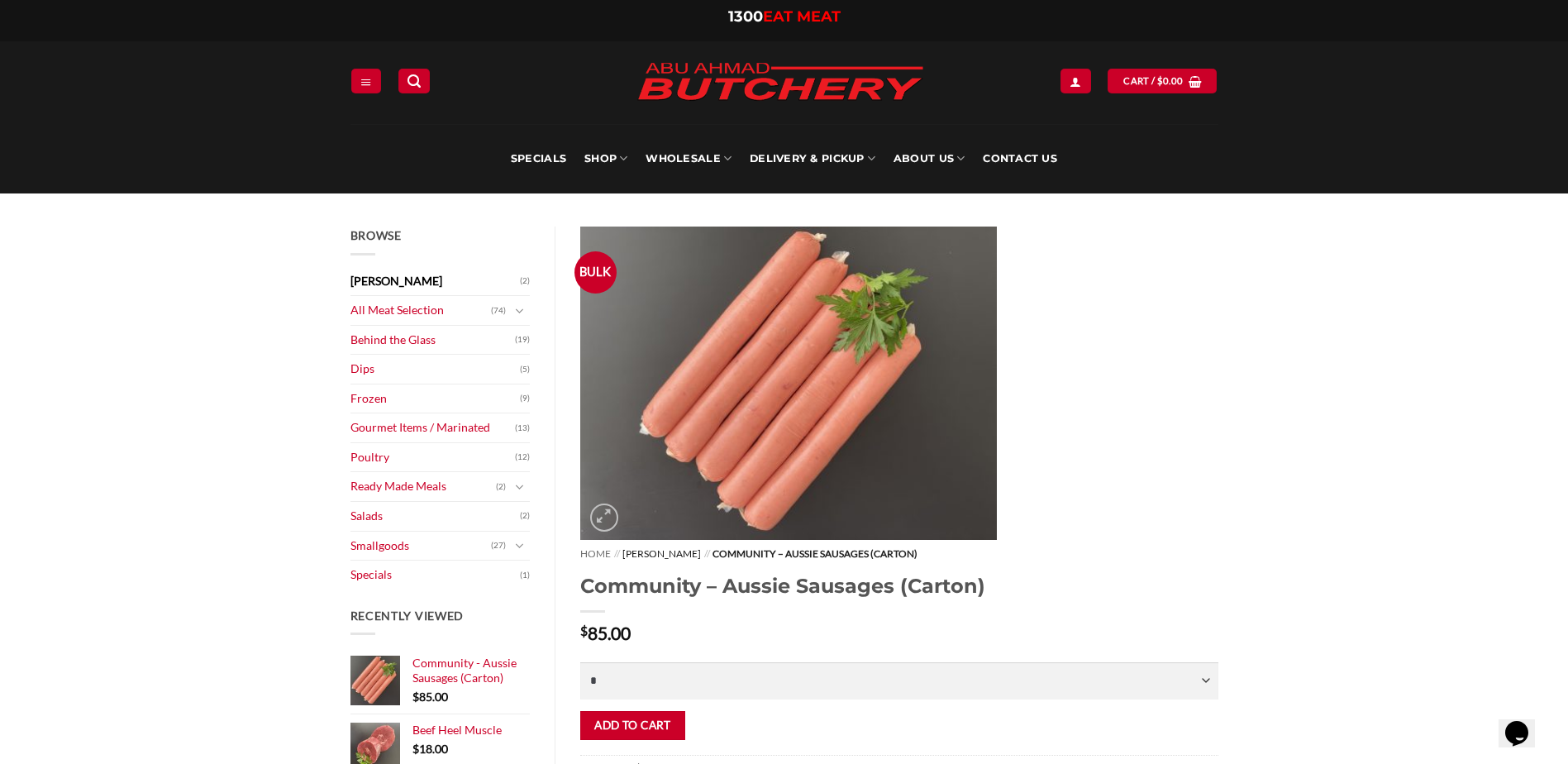
click at [701, 547] on link "[PERSON_NAME]" at bounding box center [662, 553] width 78 height 13
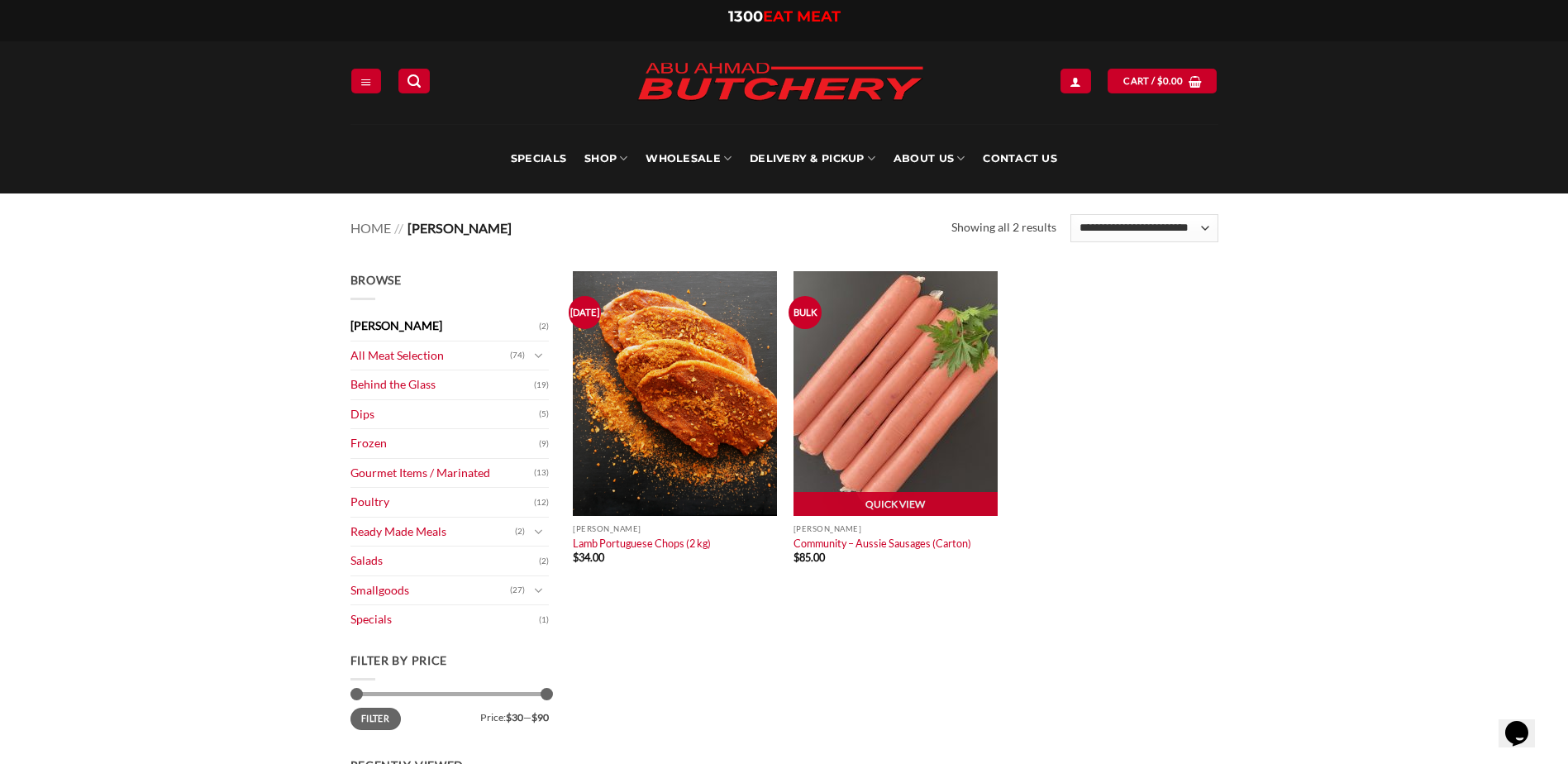
click at [896, 442] on img at bounding box center [896, 393] width 205 height 245
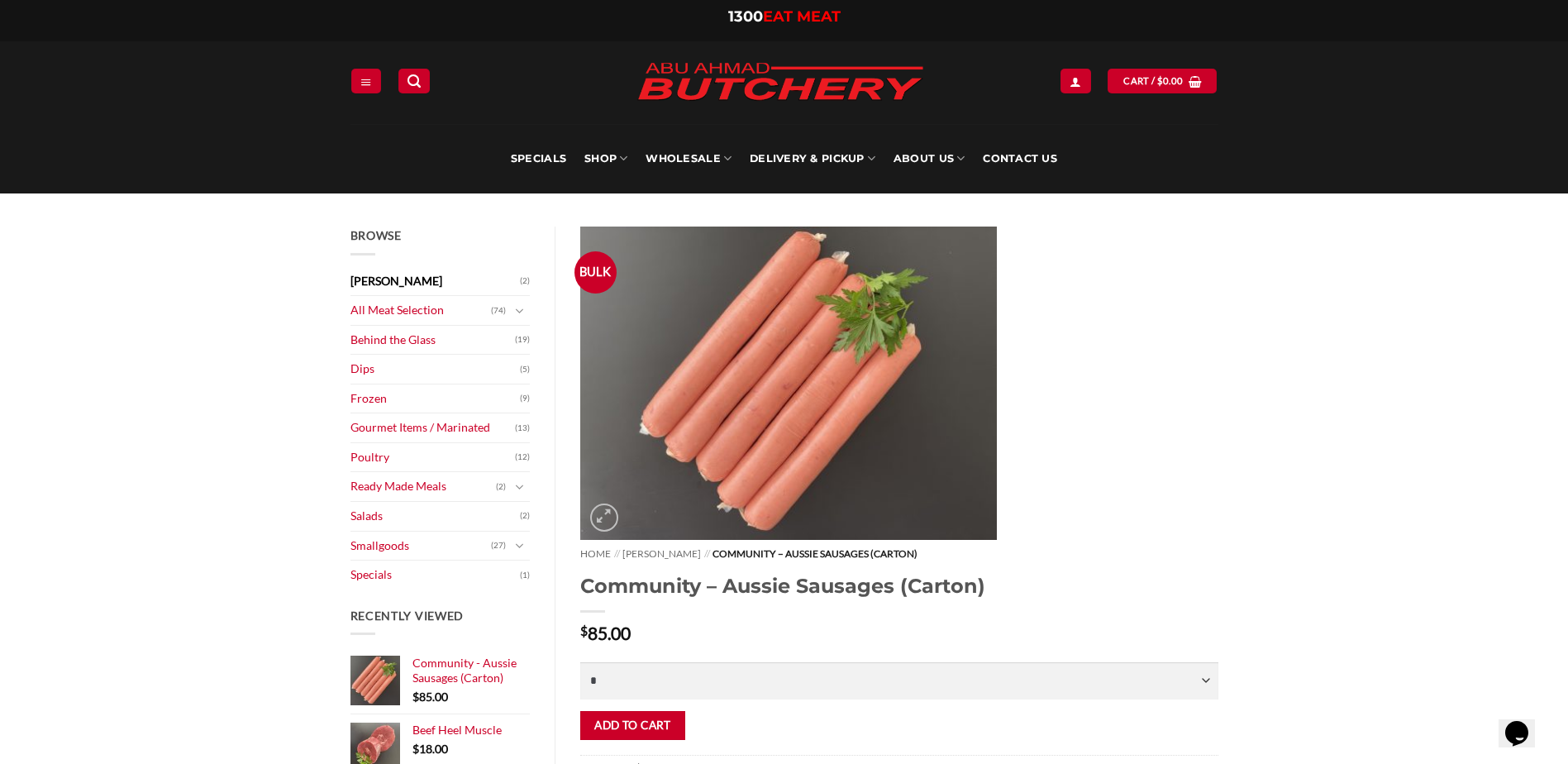
click at [784, 462] on img at bounding box center [788, 384] width 417 height 314
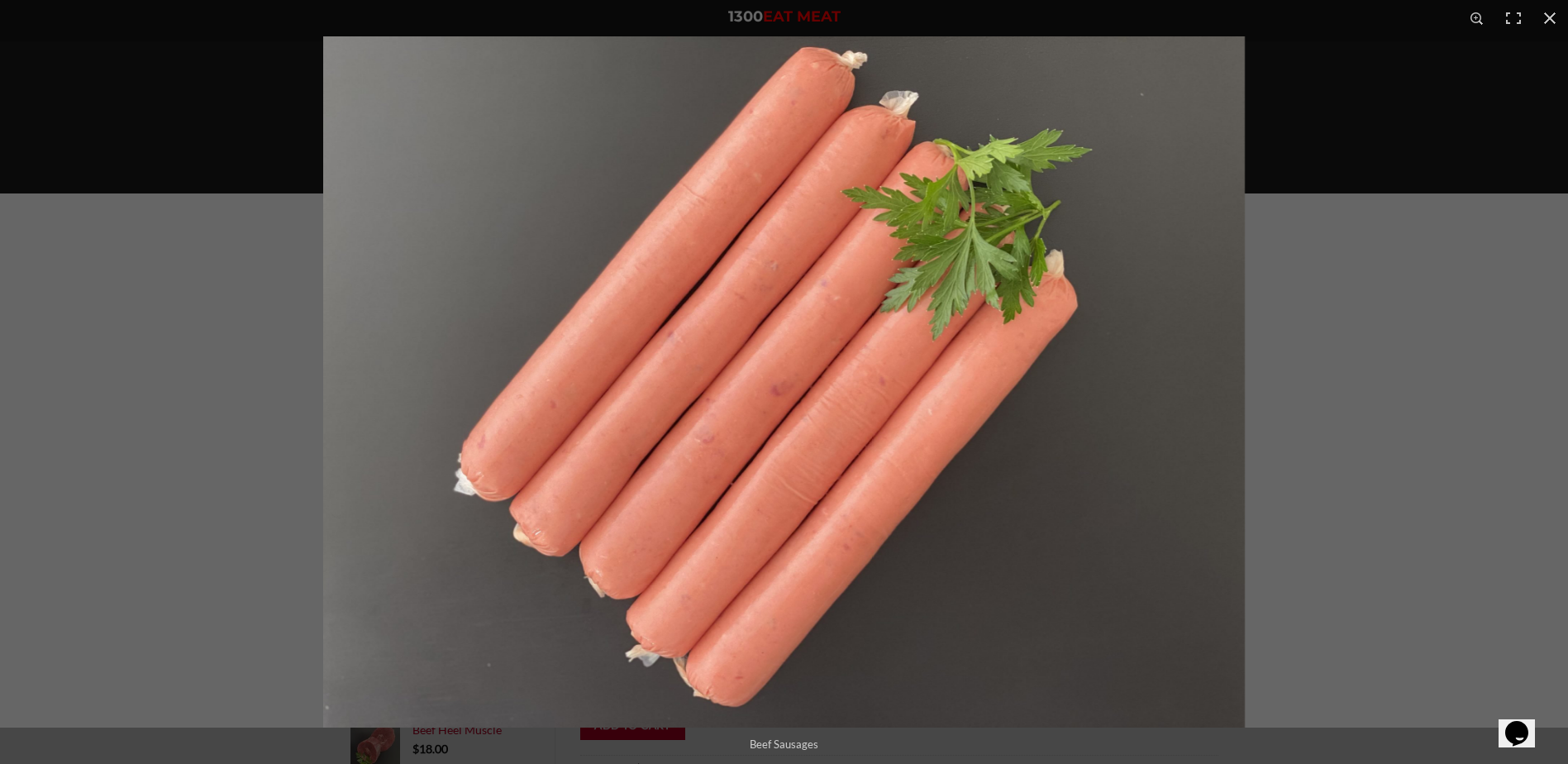
click at [667, 472] on img "Full screen image" at bounding box center [784, 382] width 922 height 692
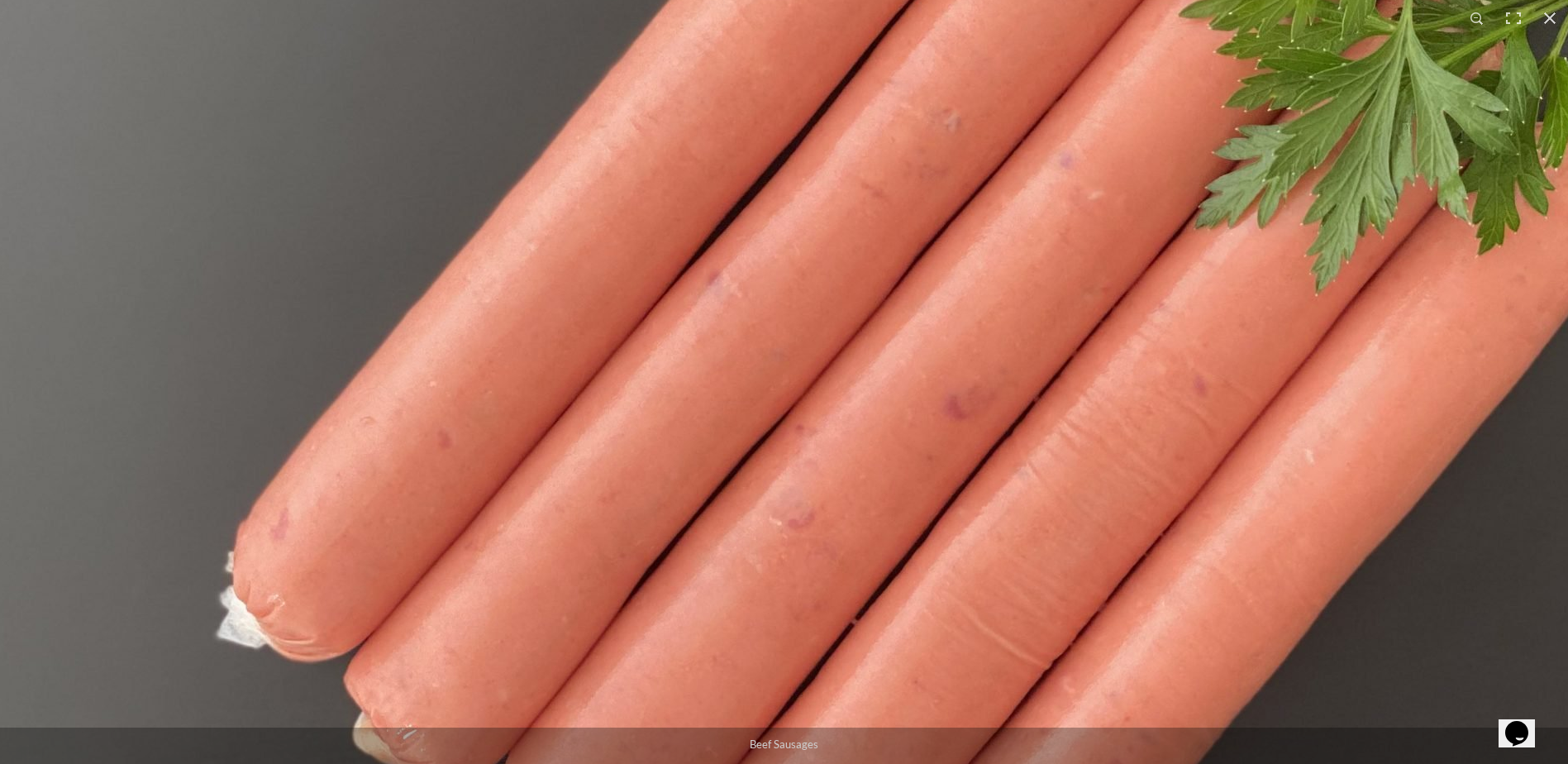
click at [798, 535] on img "Full screen image" at bounding box center [975, 388] width 2117 height 1589
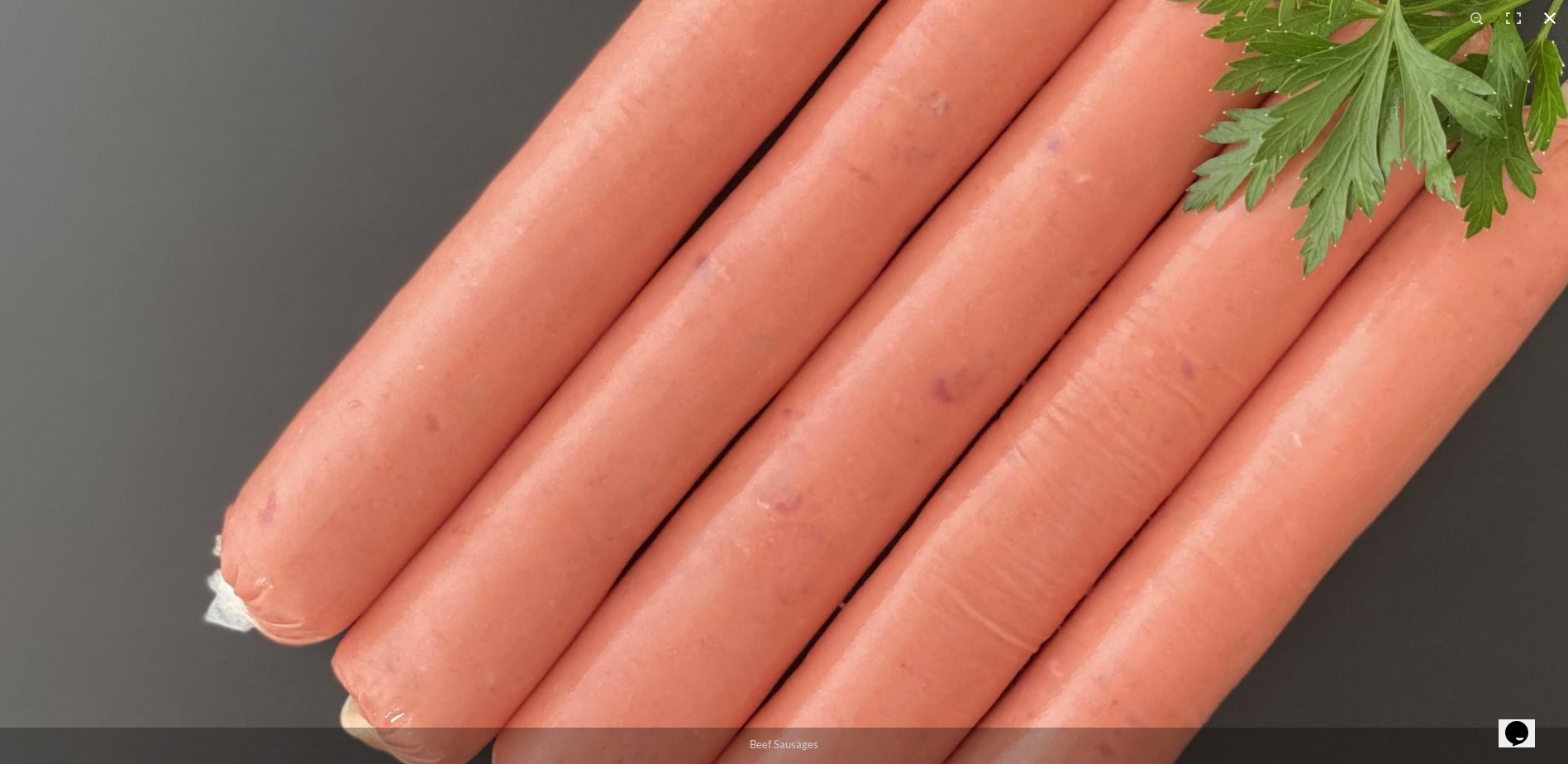
click at [1552, 23] on button "Close (Esc)" at bounding box center [1550, 18] width 37 height 37
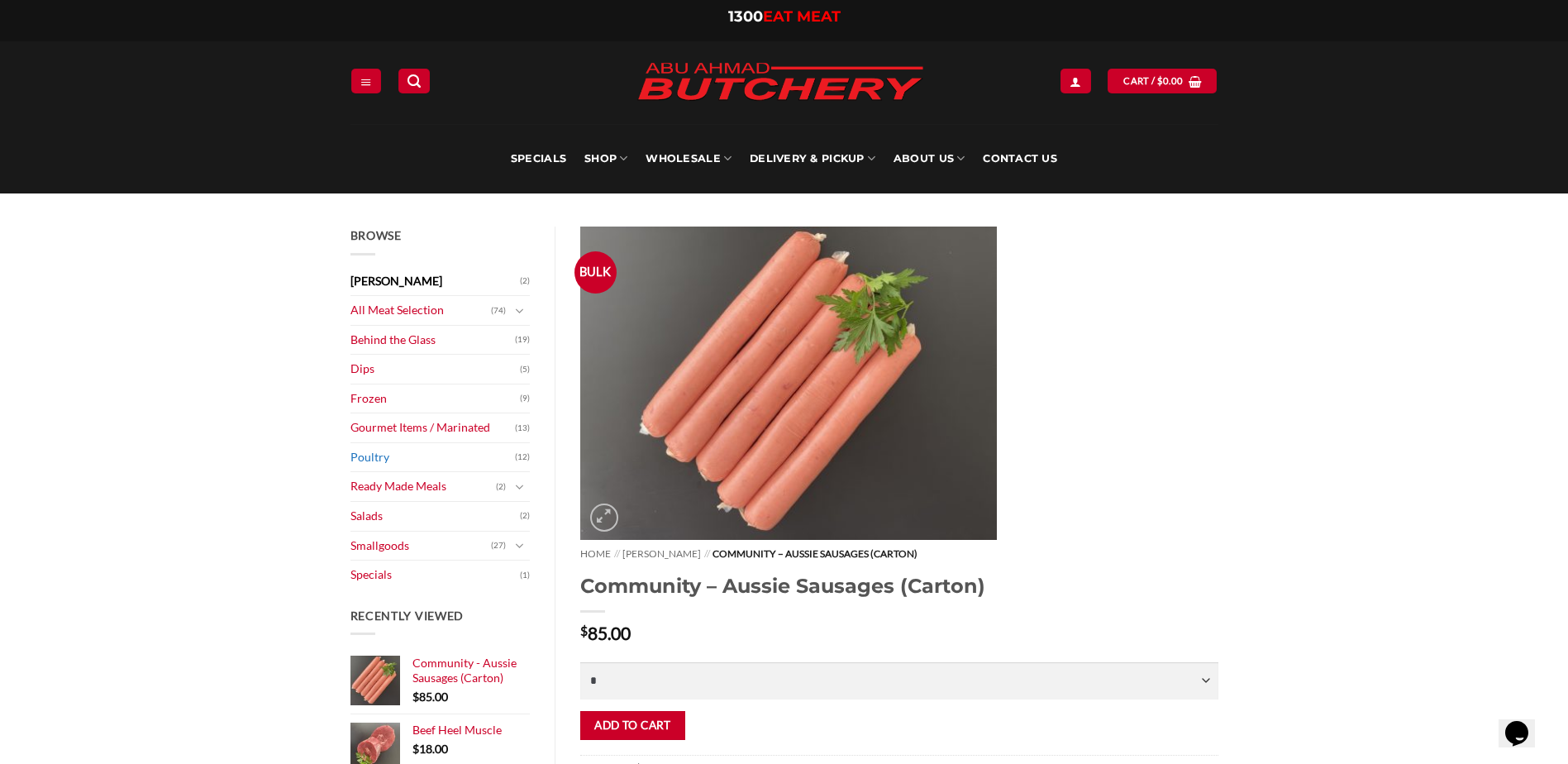
click at [369, 460] on link "Poultry" at bounding box center [433, 458] width 165 height 29
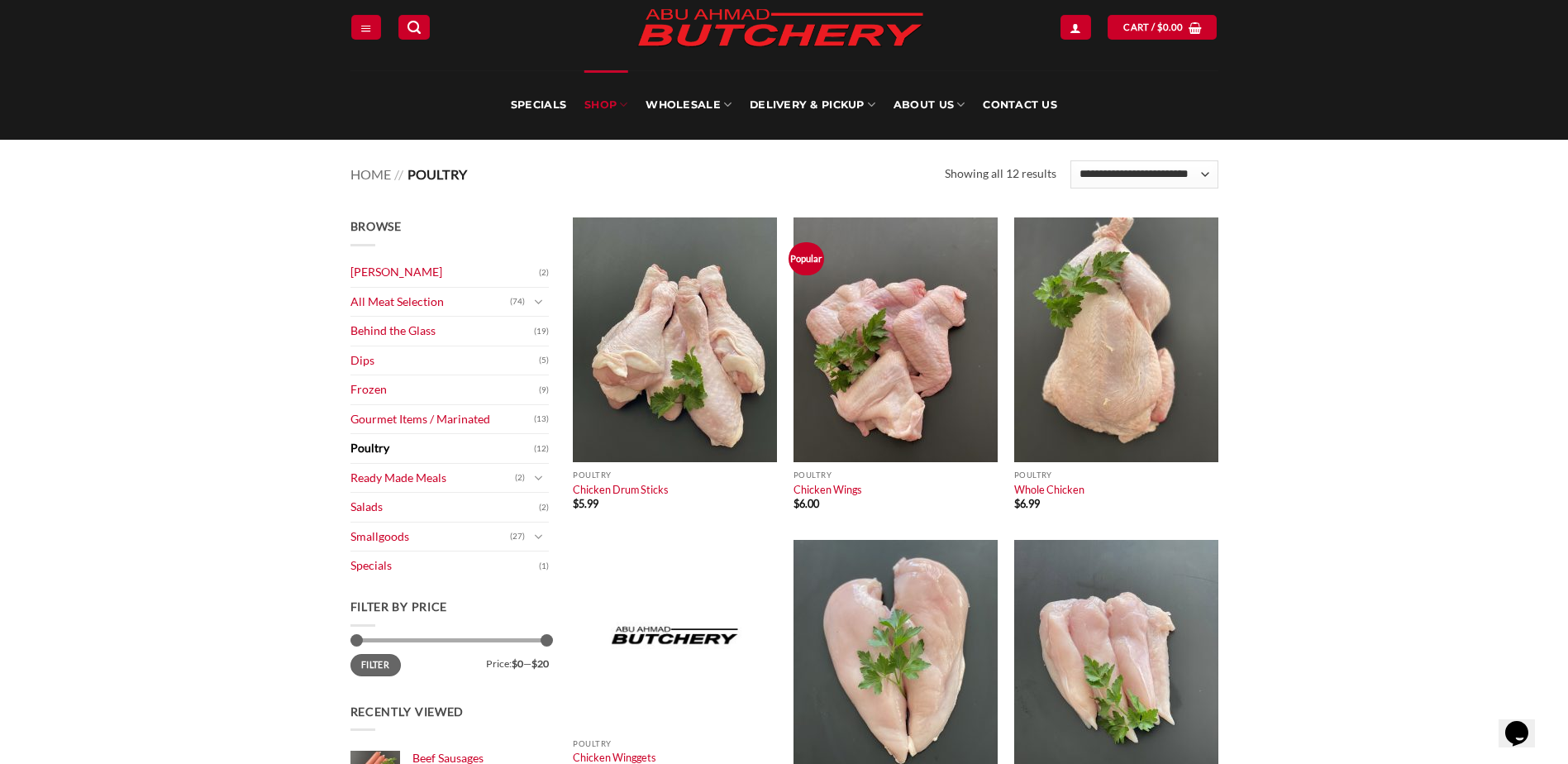
scroll to position [83, 0]
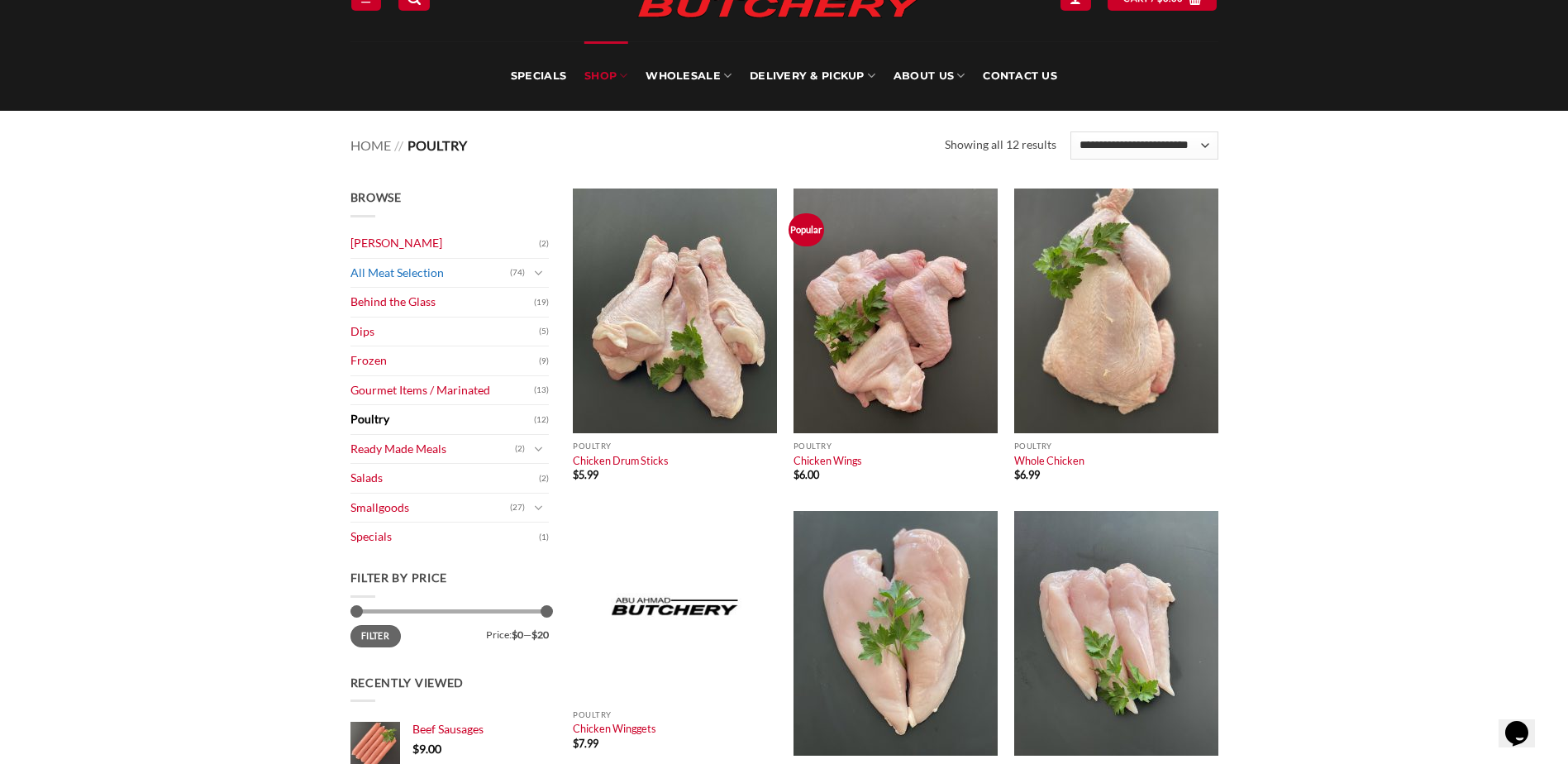
click at [394, 273] on link "All Meat Selection" at bounding box center [429, 274] width 159 height 29
